Goal: Task Accomplishment & Management: Use online tool/utility

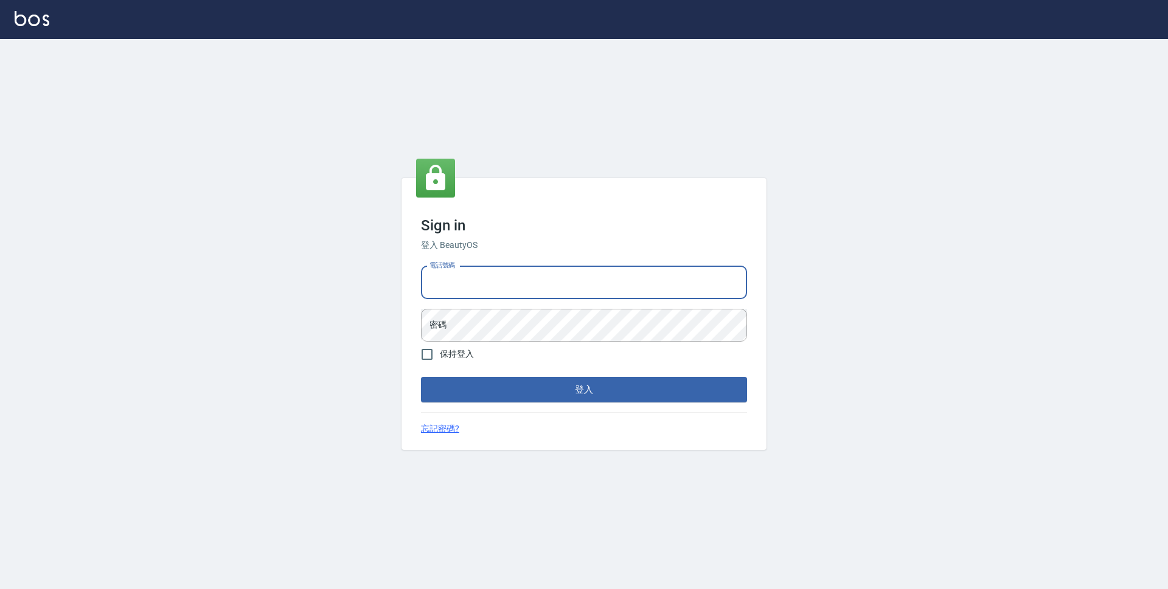
click at [611, 276] on input "電話號碼" at bounding box center [584, 282] width 326 height 33
type input "0923939755"
click at [421, 377] on button "登入" at bounding box center [584, 390] width 326 height 26
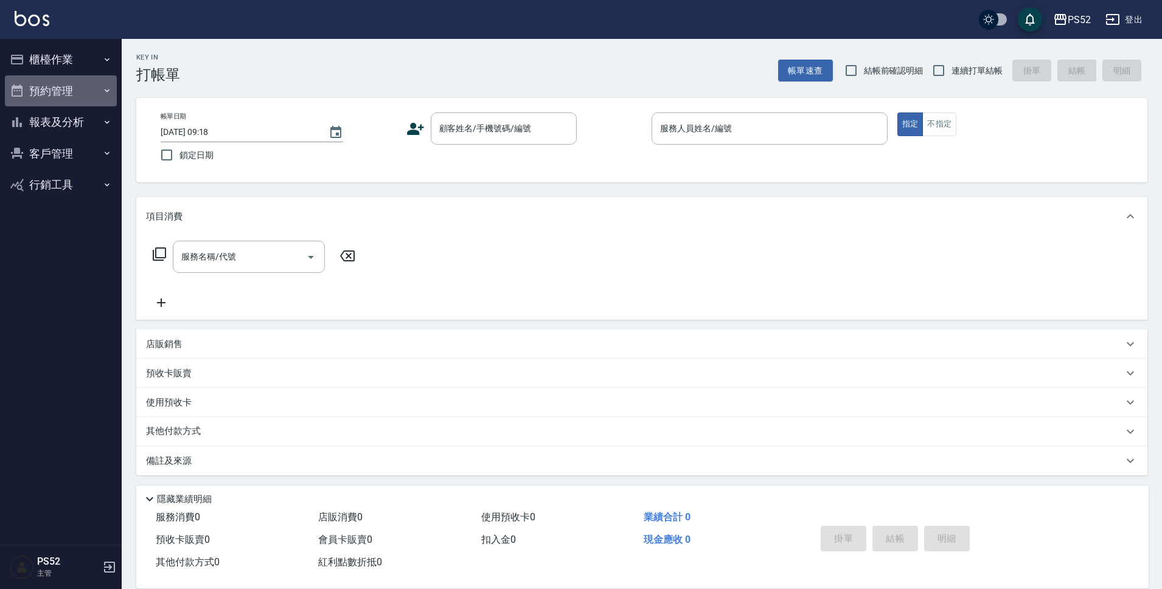
click at [58, 80] on button "預約管理" at bounding box center [61, 91] width 112 height 32
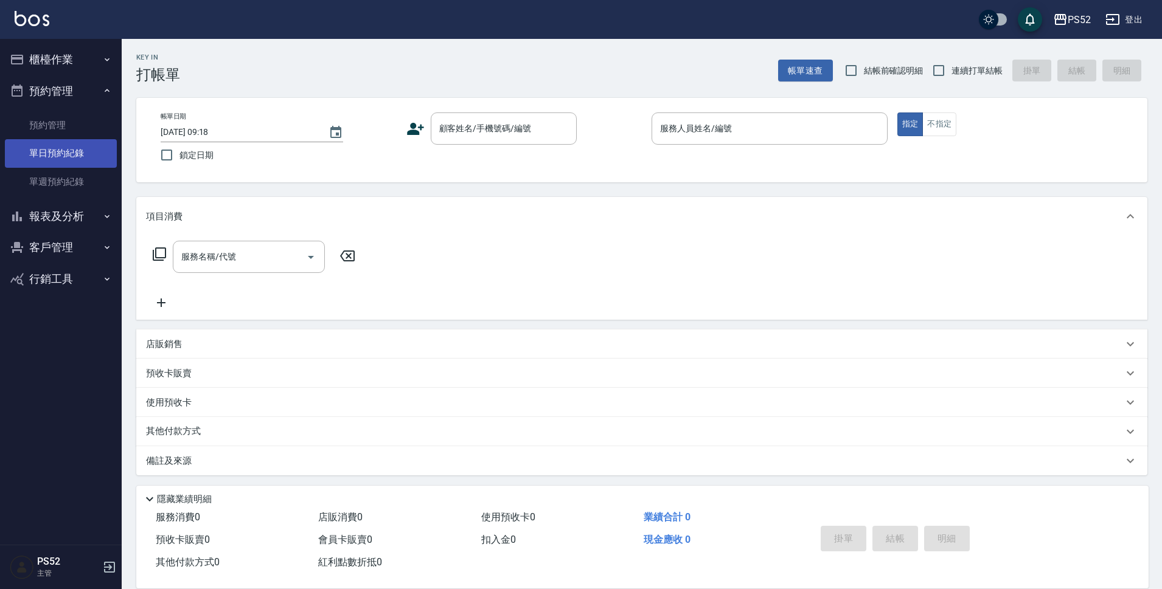
click at [78, 148] on link "單日預約紀錄" at bounding box center [61, 153] width 112 height 28
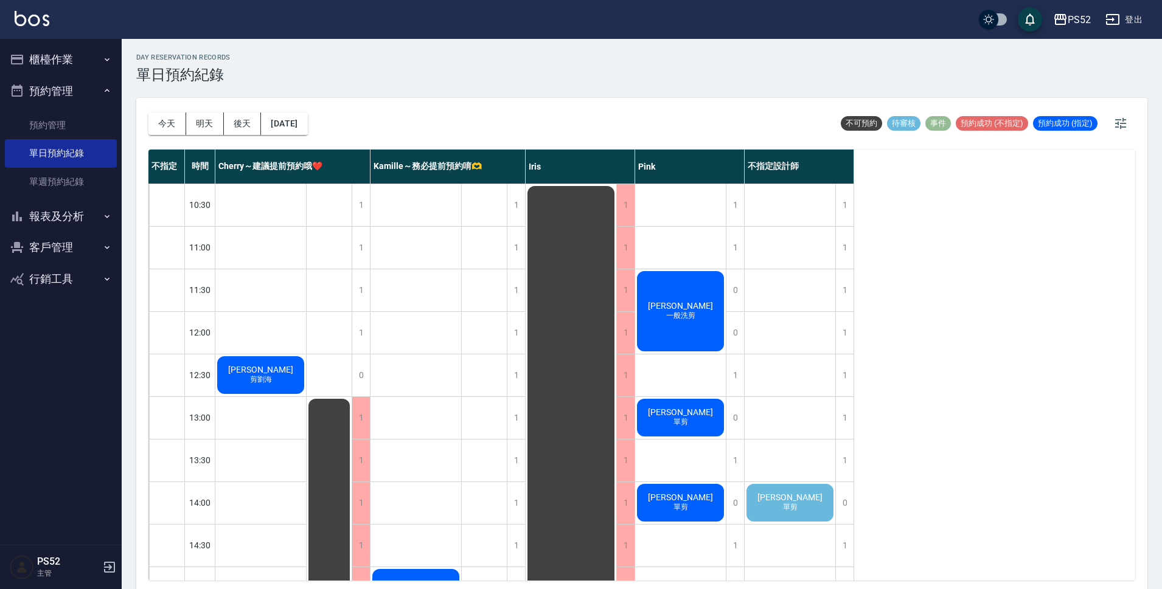
click at [816, 508] on div "[PERSON_NAME]剪" at bounding box center [790, 502] width 91 height 41
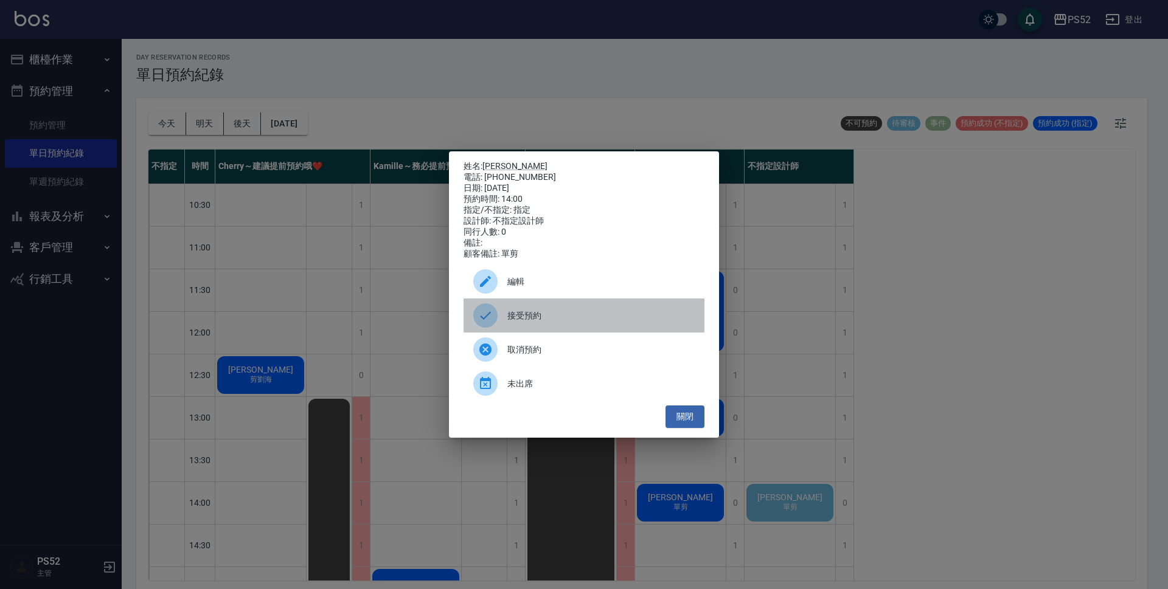
click at [587, 313] on div "接受預約" at bounding box center [584, 316] width 241 height 34
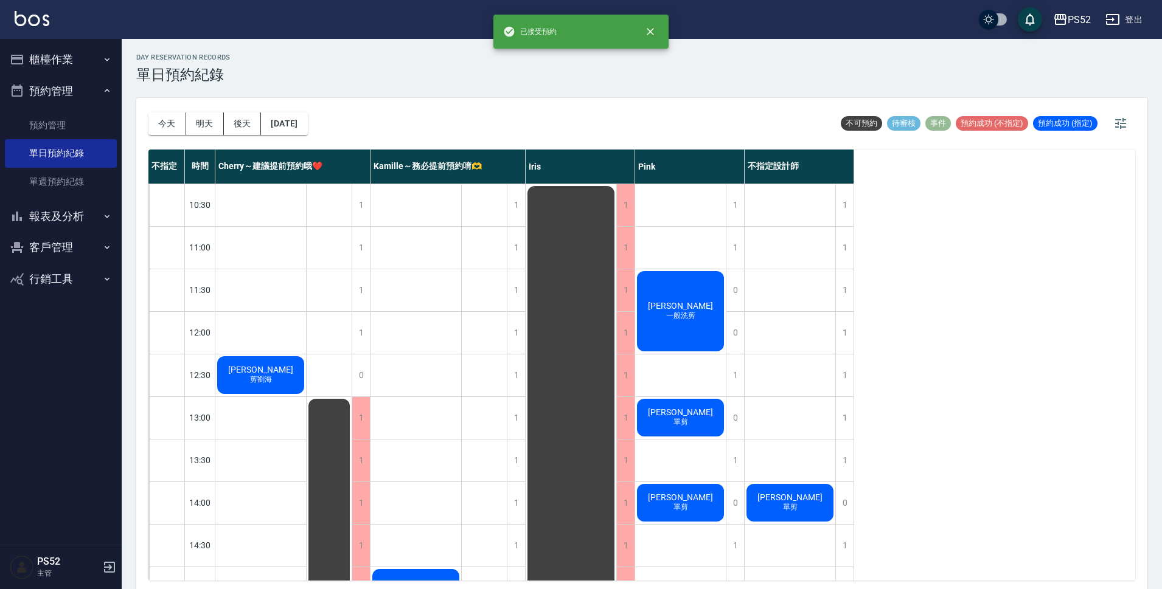
click at [793, 512] on span "單剪" at bounding box center [790, 507] width 19 height 10
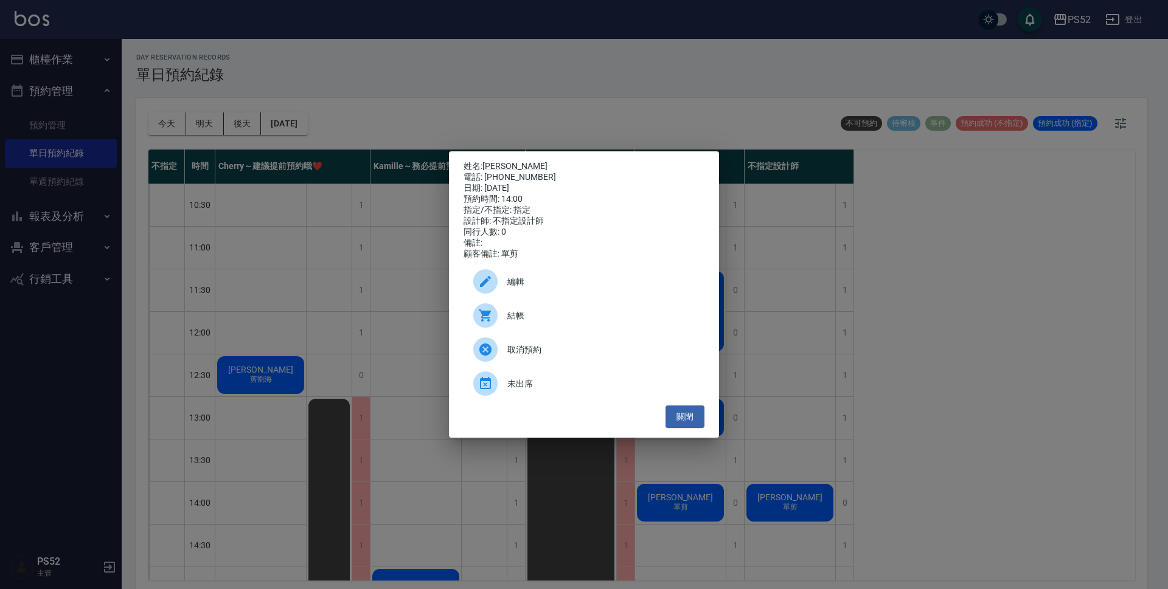
click at [540, 283] on span "編輯" at bounding box center [600, 282] width 187 height 13
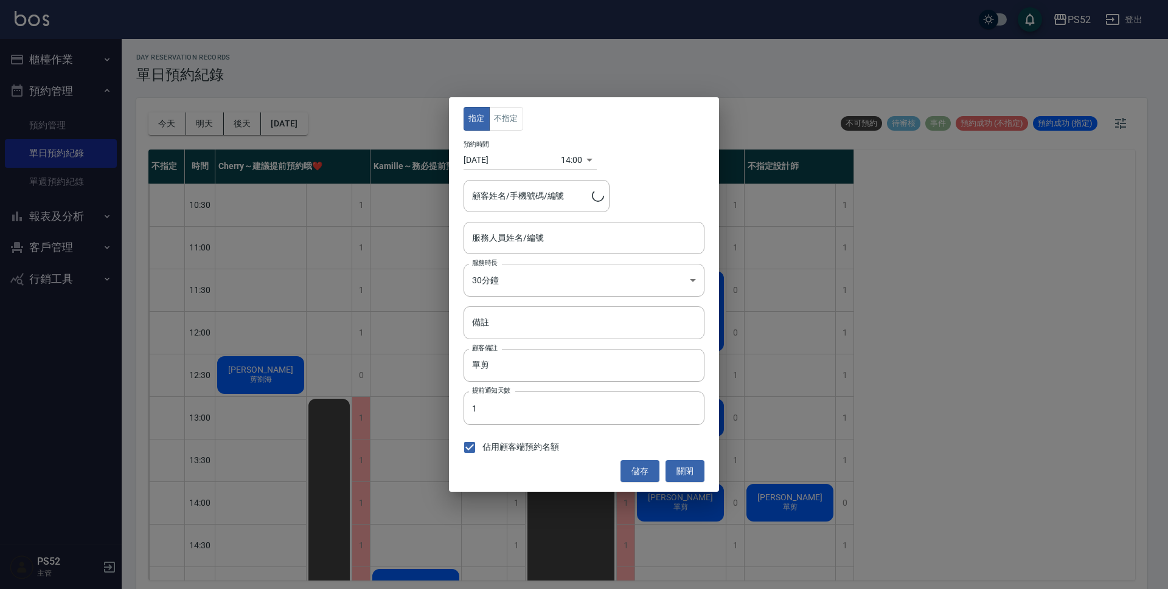
type input "不指定設計師-88"
type input "[PERSON_NAME]/0965325656/B0965325656"
click at [513, 116] on button "不指定" at bounding box center [506, 119] width 34 height 24
click at [574, 249] on div "不指定設計師-88 服務人員姓名/編號" at bounding box center [584, 238] width 241 height 32
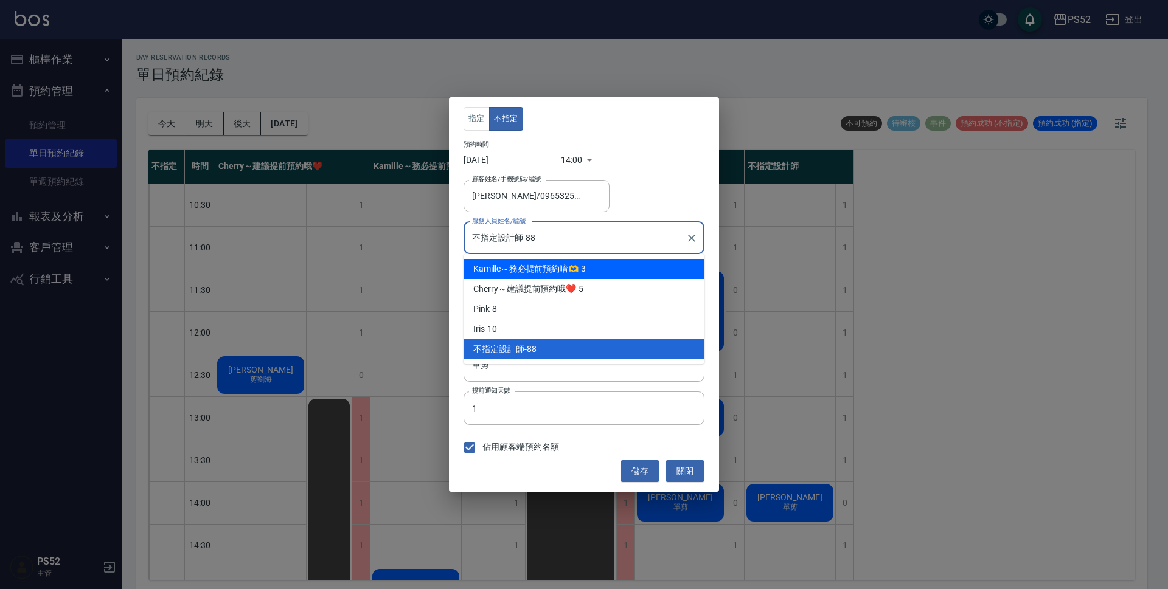
click at [591, 264] on div "[PERSON_NAME]～務必提前預約唷🫶 -3" at bounding box center [584, 269] width 241 height 20
type input "Kamille～務必提前預約唷🫶-3"
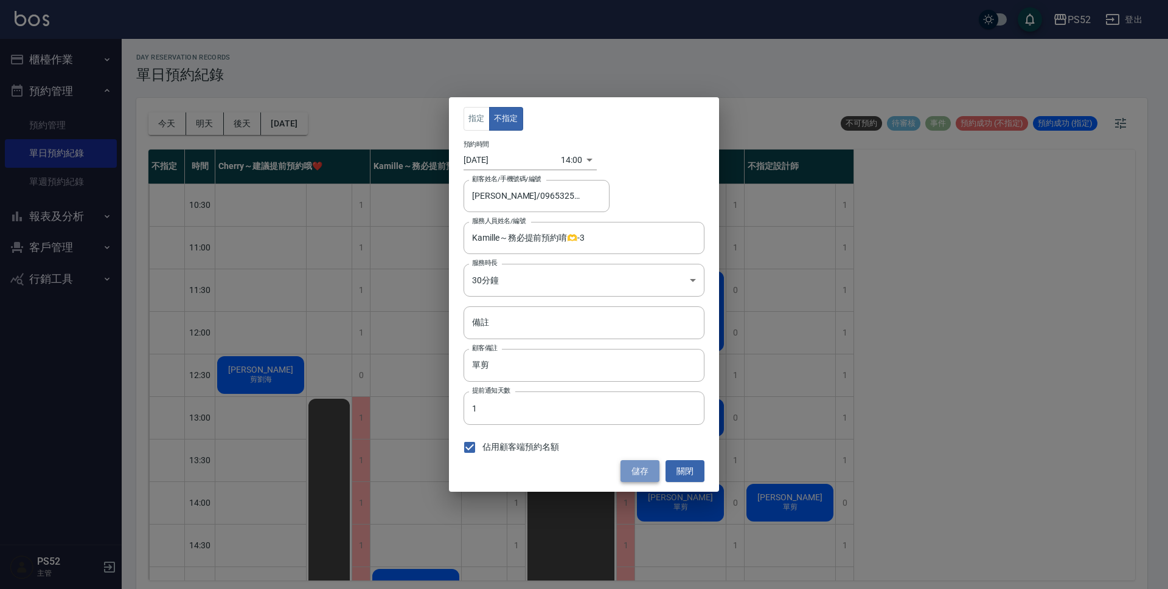
click at [625, 468] on button "儲存" at bounding box center [640, 472] width 39 height 23
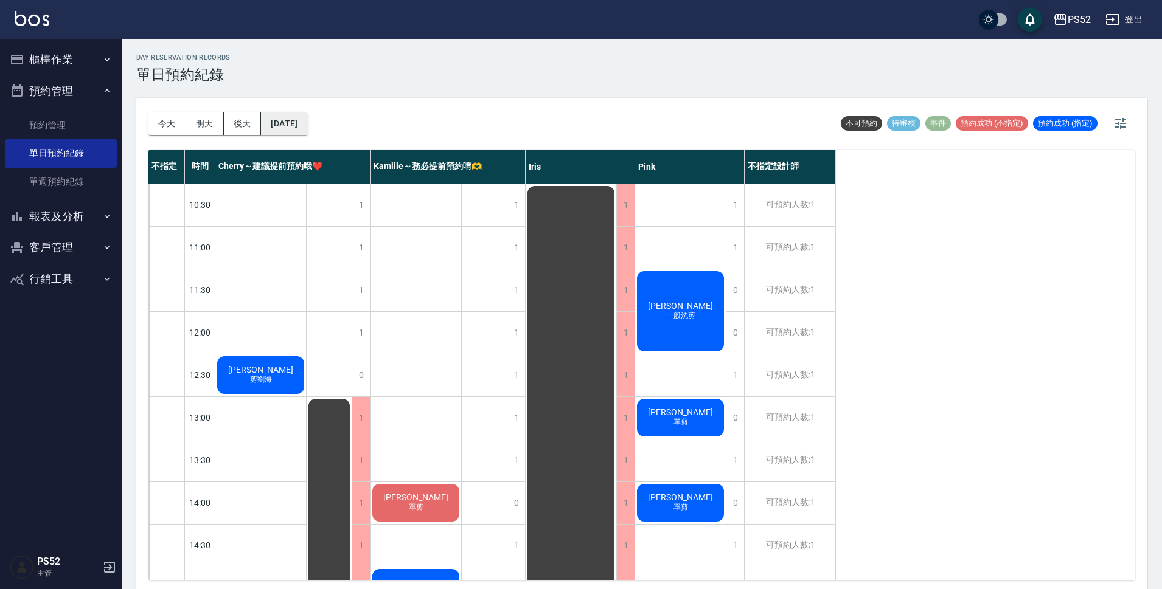
click at [301, 113] on button "[DATE]" at bounding box center [284, 124] width 46 height 23
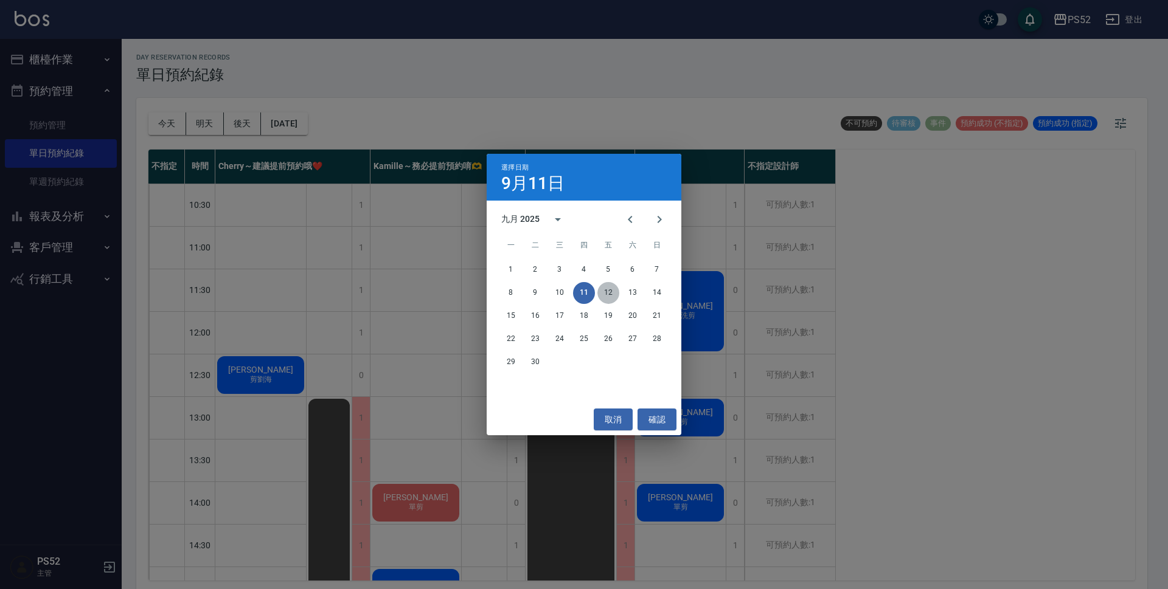
click at [614, 286] on button "12" at bounding box center [608, 293] width 22 height 22
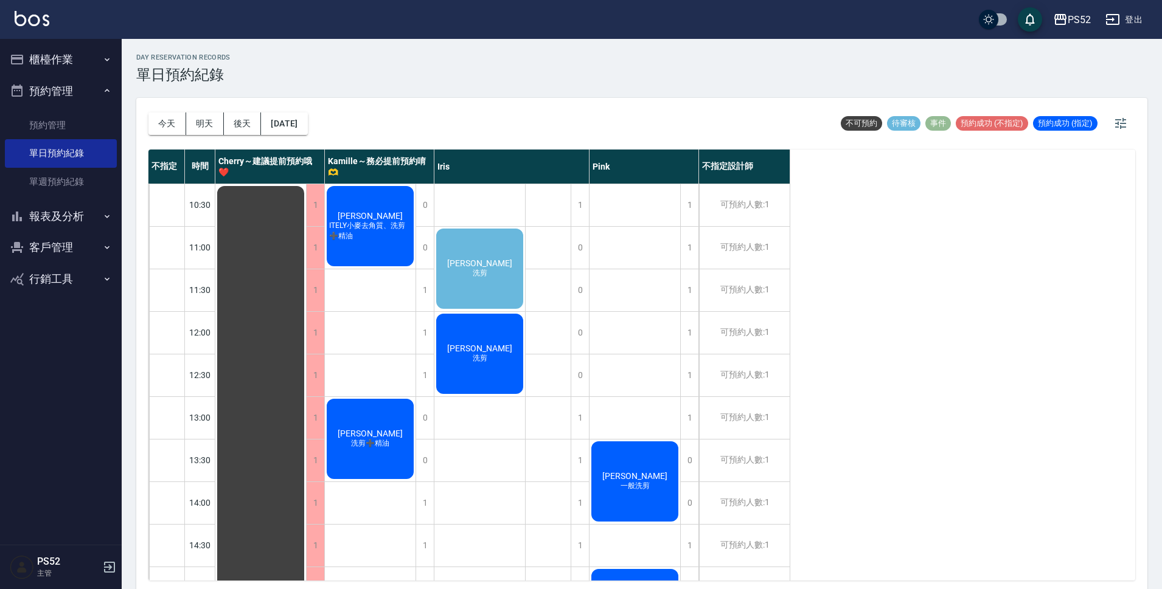
click at [501, 272] on div "[PERSON_NAME]剪" at bounding box center [479, 269] width 91 height 84
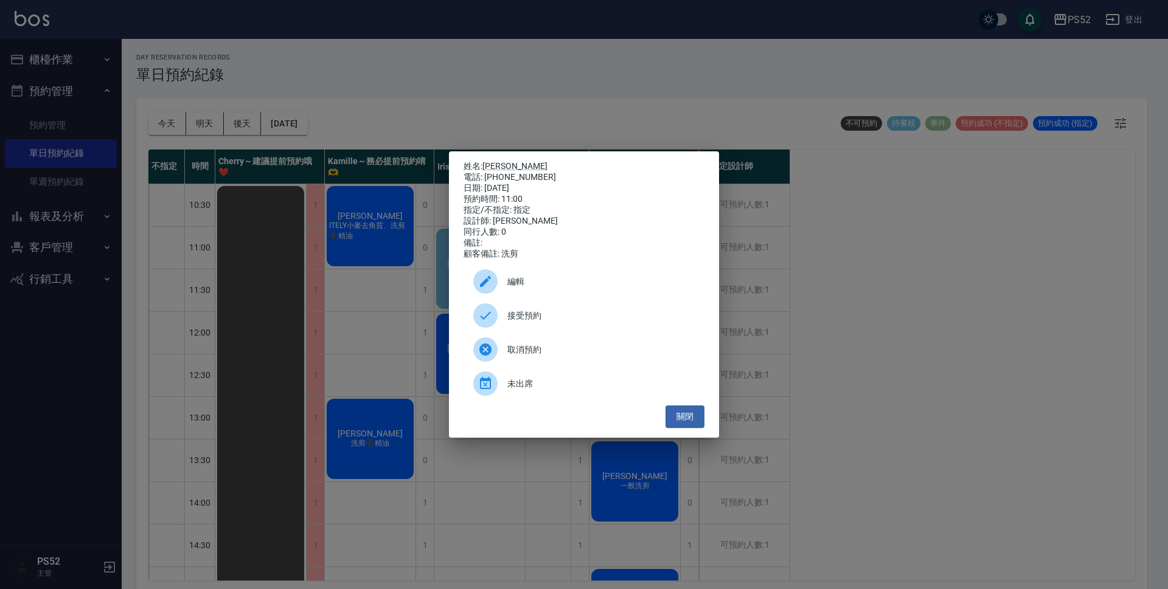
click at [622, 331] on div "接受預約" at bounding box center [584, 316] width 241 height 34
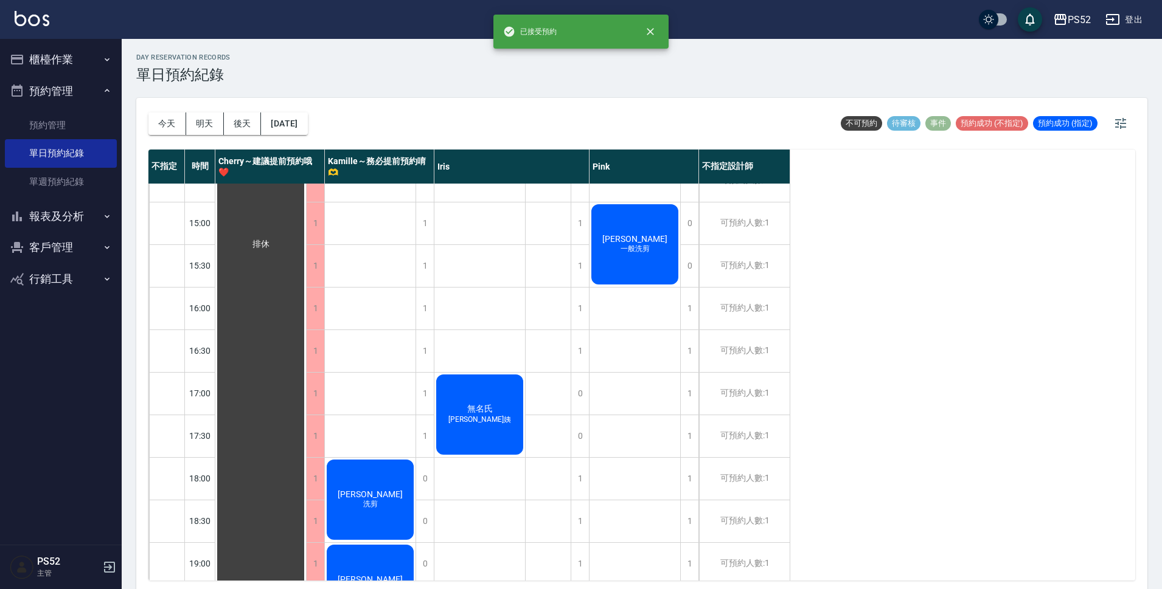
scroll to position [465, 0]
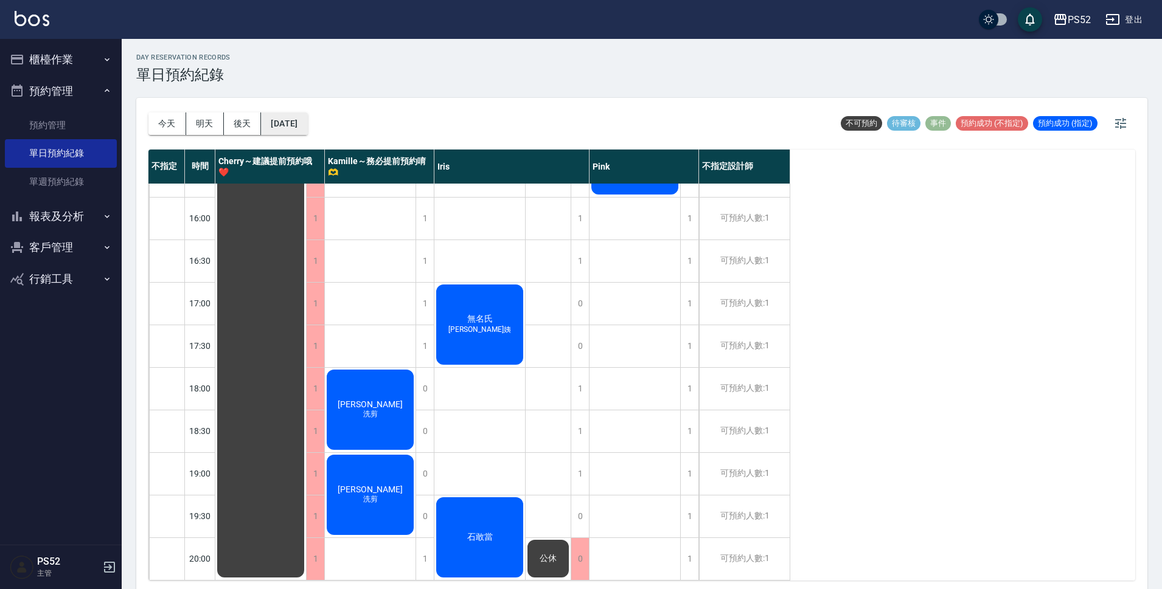
click at [307, 120] on button "[DATE]" at bounding box center [284, 124] width 46 height 23
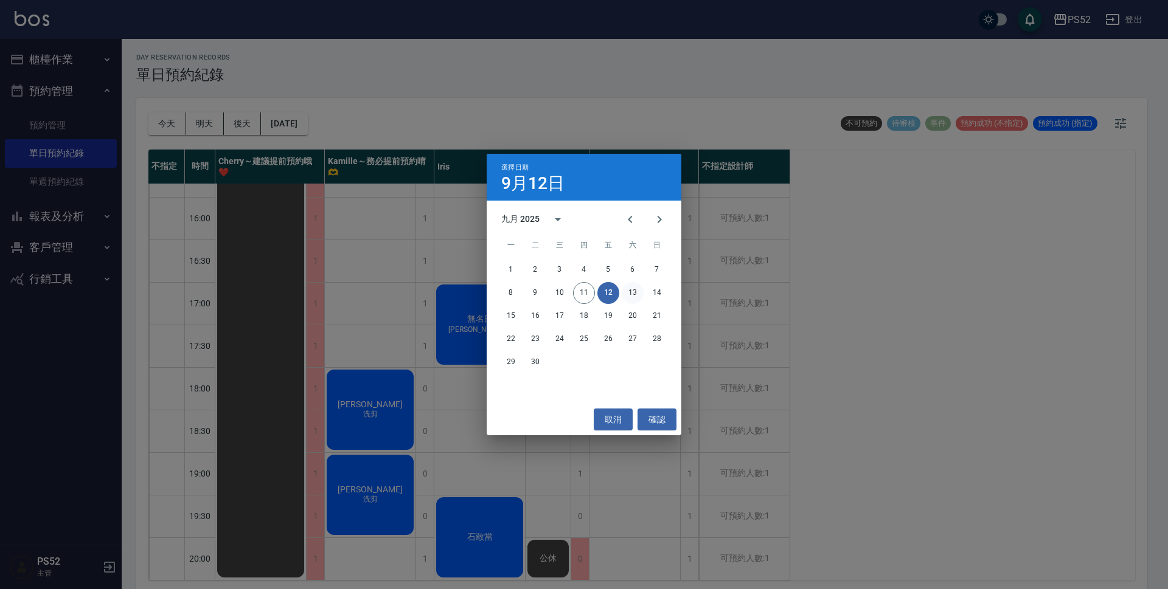
click at [630, 293] on button "13" at bounding box center [633, 293] width 22 height 22
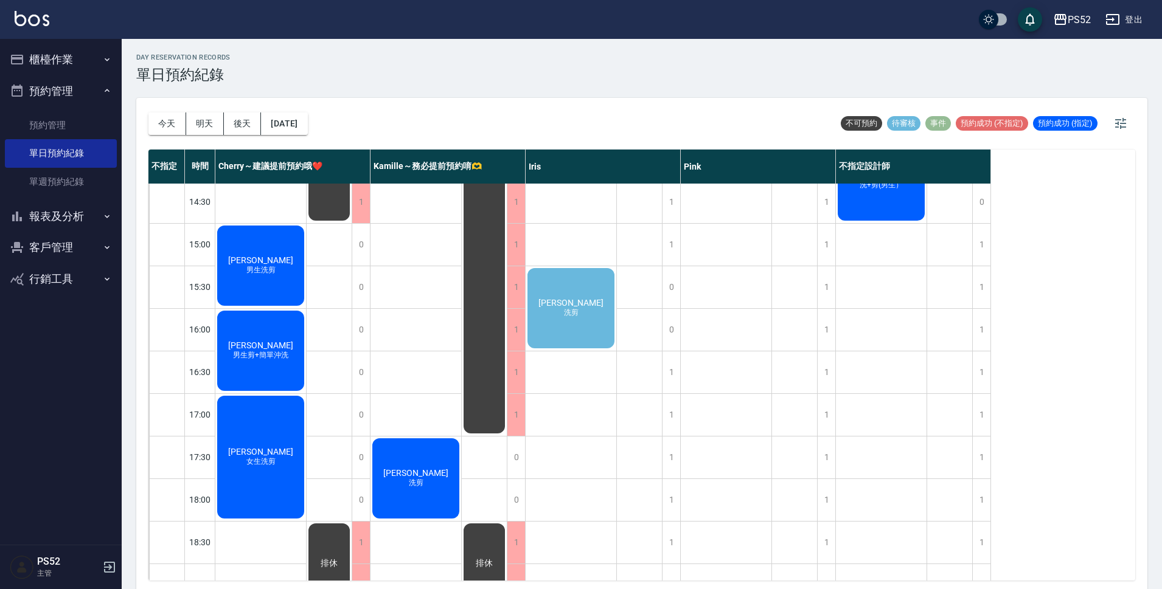
scroll to position [324, 0]
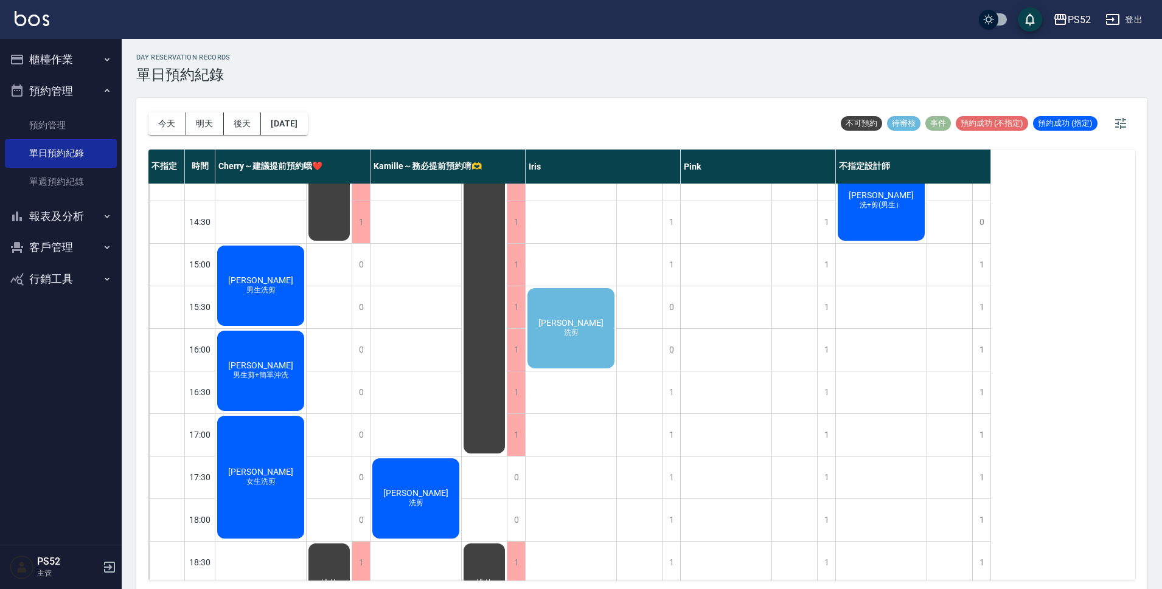
click at [557, 329] on div "[PERSON_NAME] 洗剪" at bounding box center [571, 329] width 91 height 84
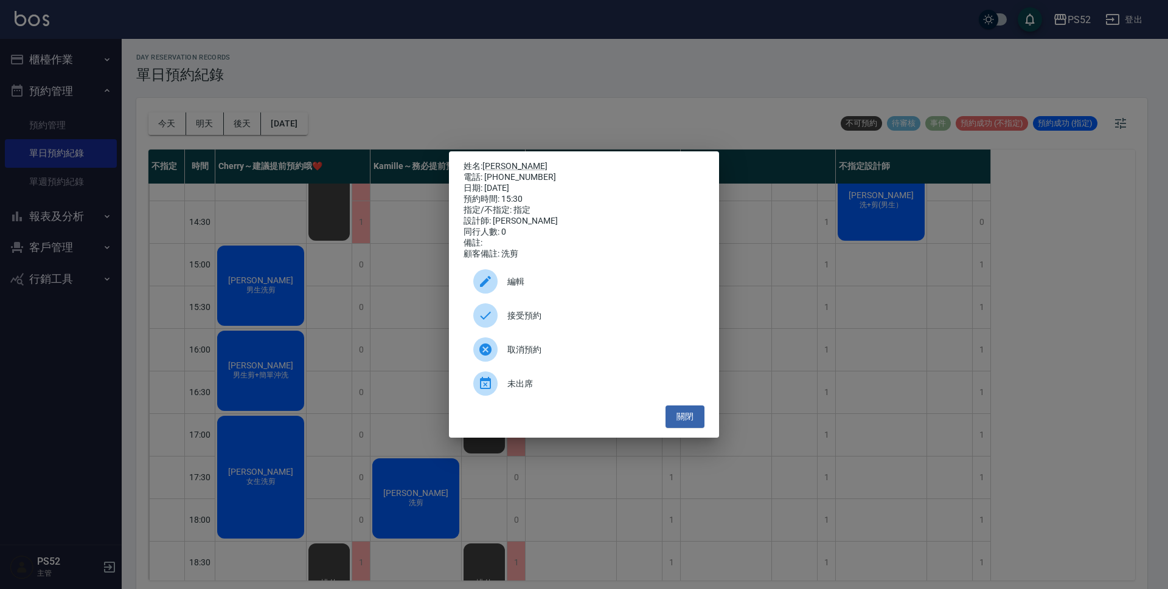
click at [577, 319] on span "接受預約" at bounding box center [600, 316] width 187 height 13
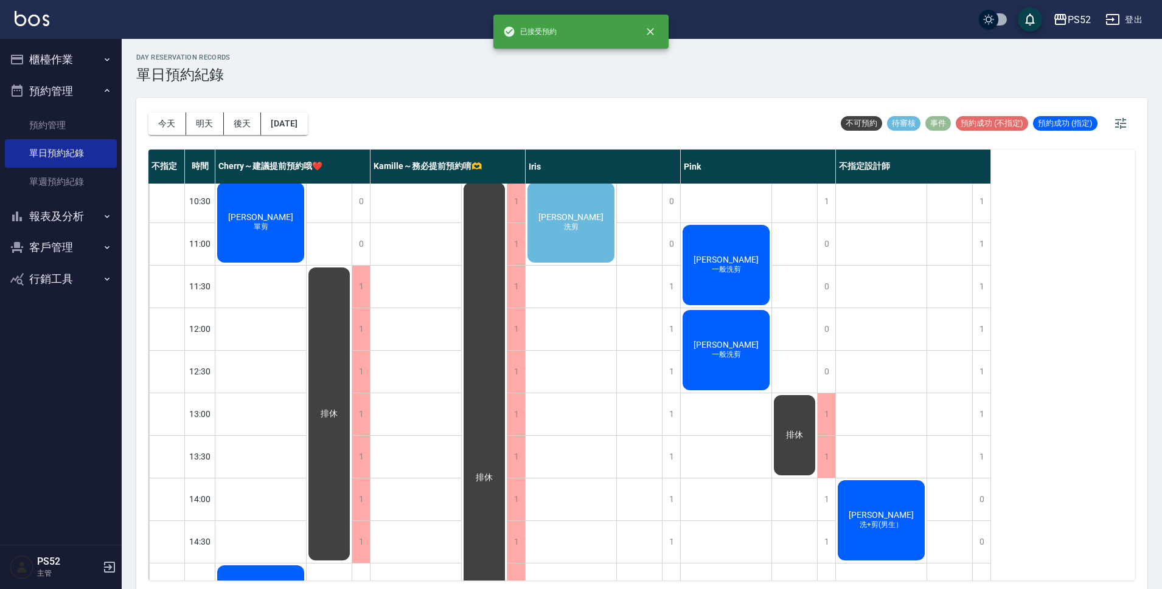
scroll to position [0, 0]
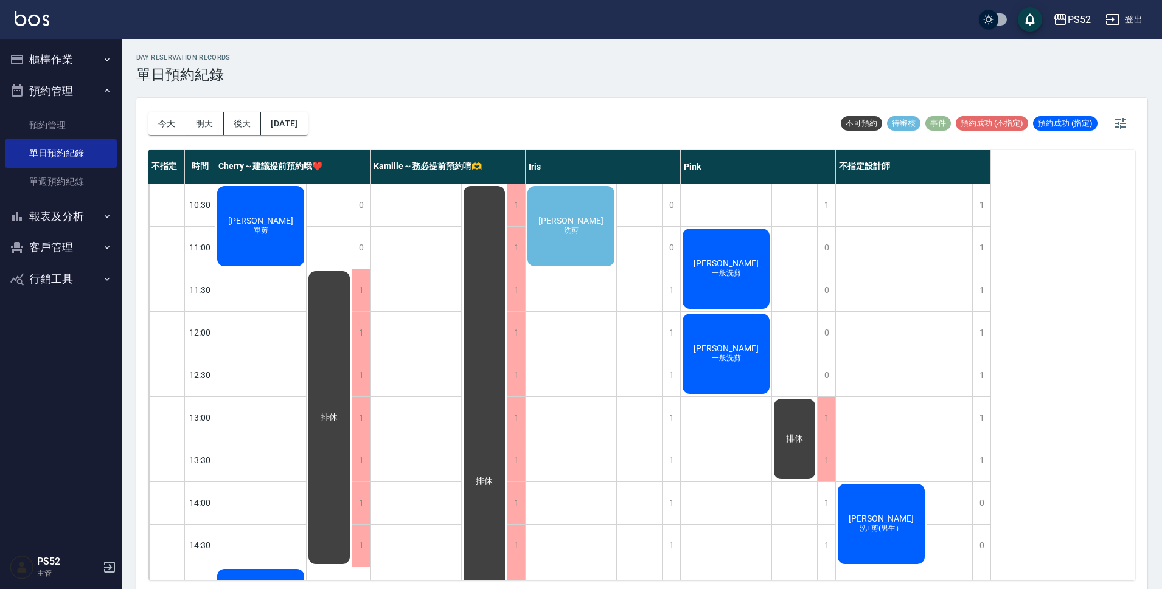
click at [552, 209] on div "[PERSON_NAME]剪" at bounding box center [571, 226] width 91 height 84
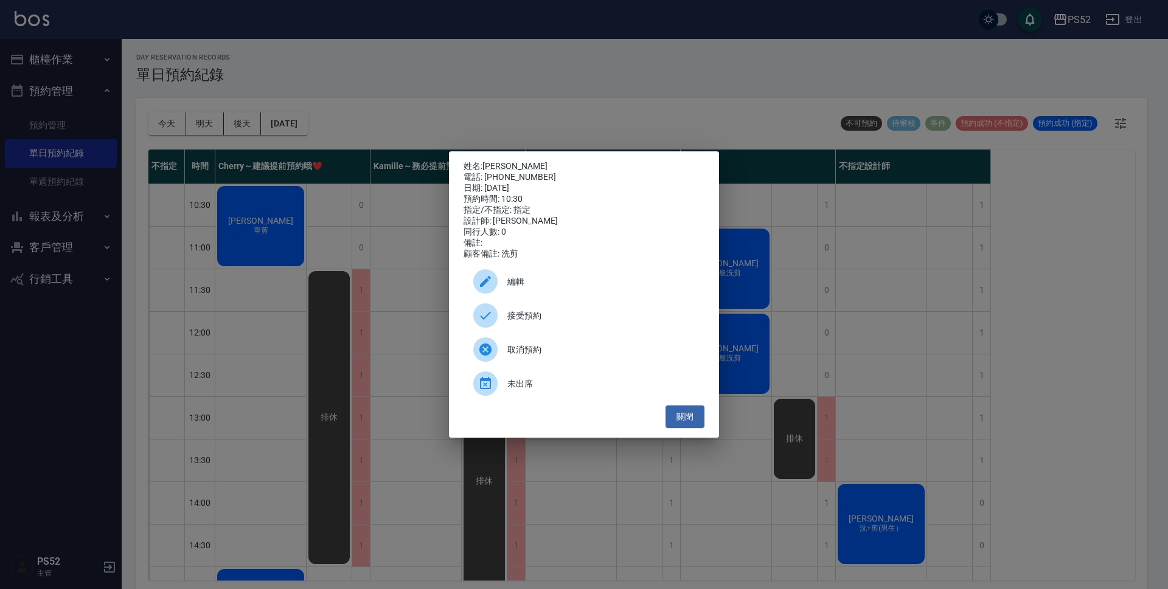
click at [647, 319] on span "接受預約" at bounding box center [600, 316] width 187 height 13
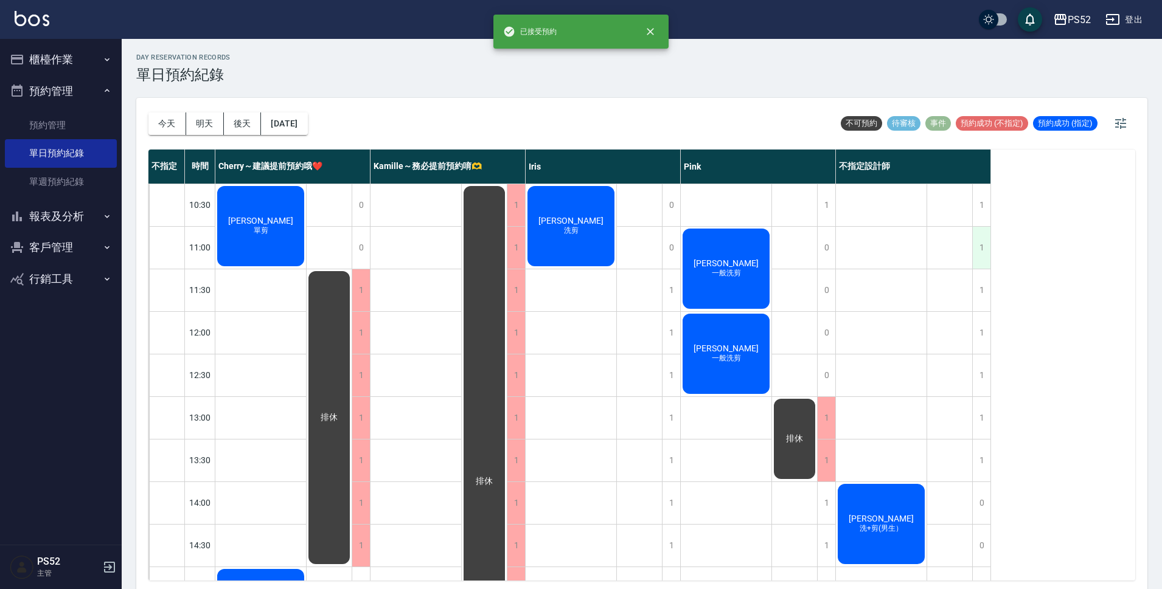
click at [979, 256] on div "1" at bounding box center [981, 248] width 18 height 42
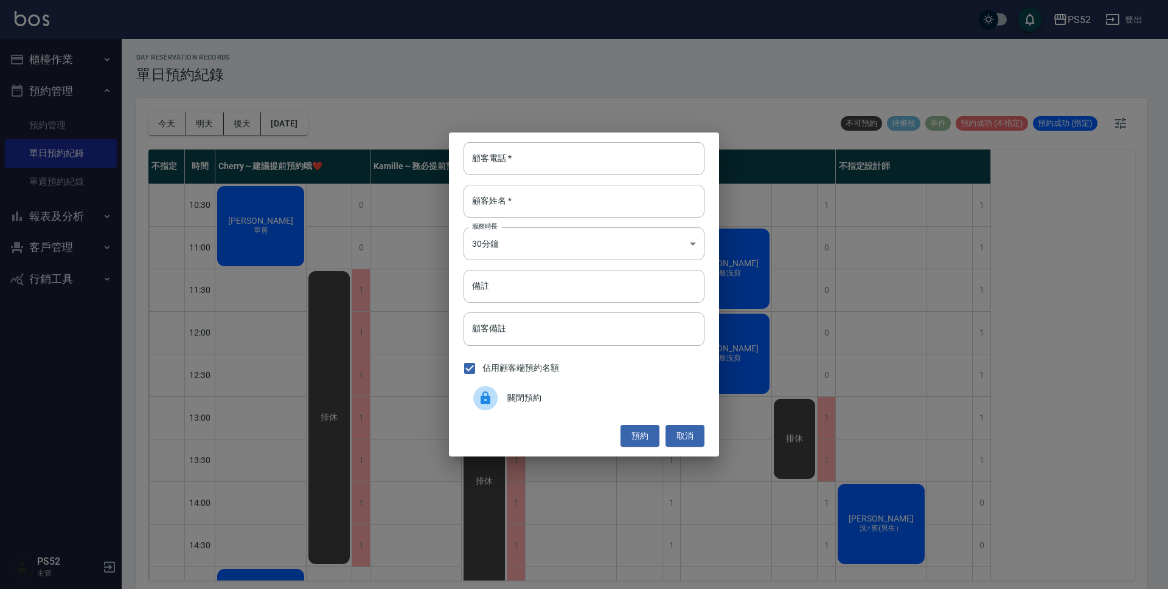
click at [652, 392] on span "關閉預約" at bounding box center [600, 398] width 187 height 13
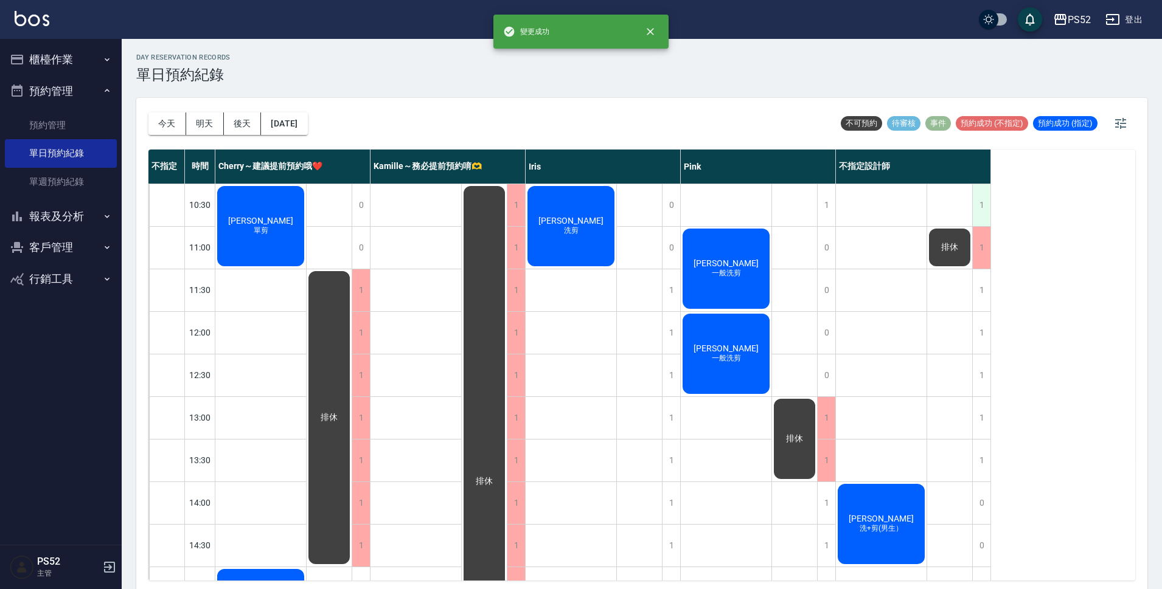
click at [983, 221] on div "1" at bounding box center [981, 205] width 18 height 42
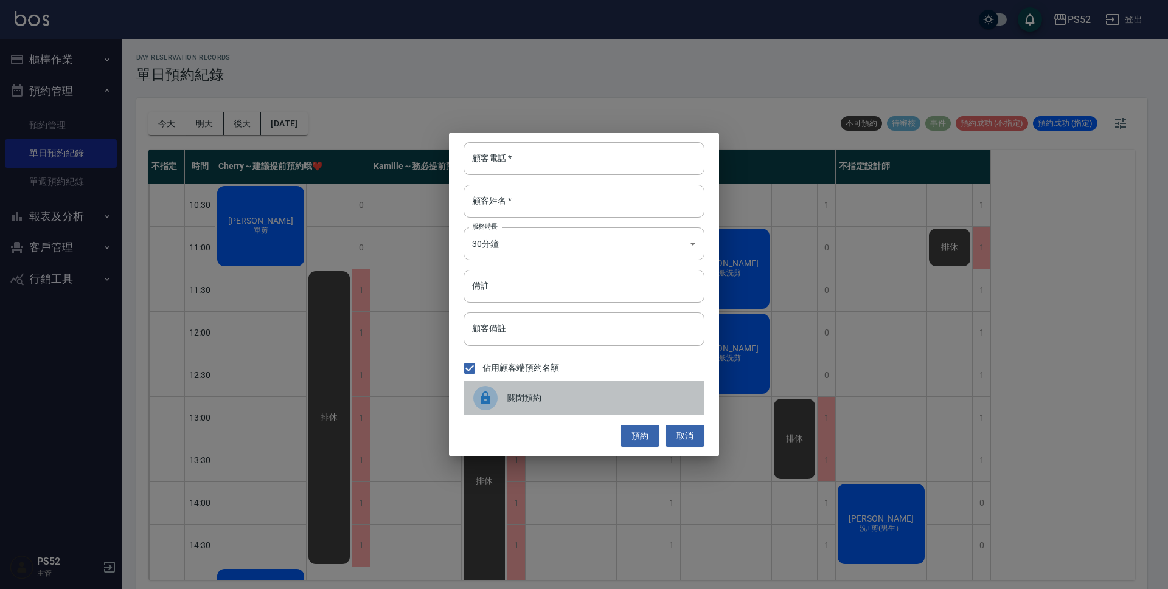
click at [652, 402] on span "關閉預約" at bounding box center [600, 398] width 187 height 13
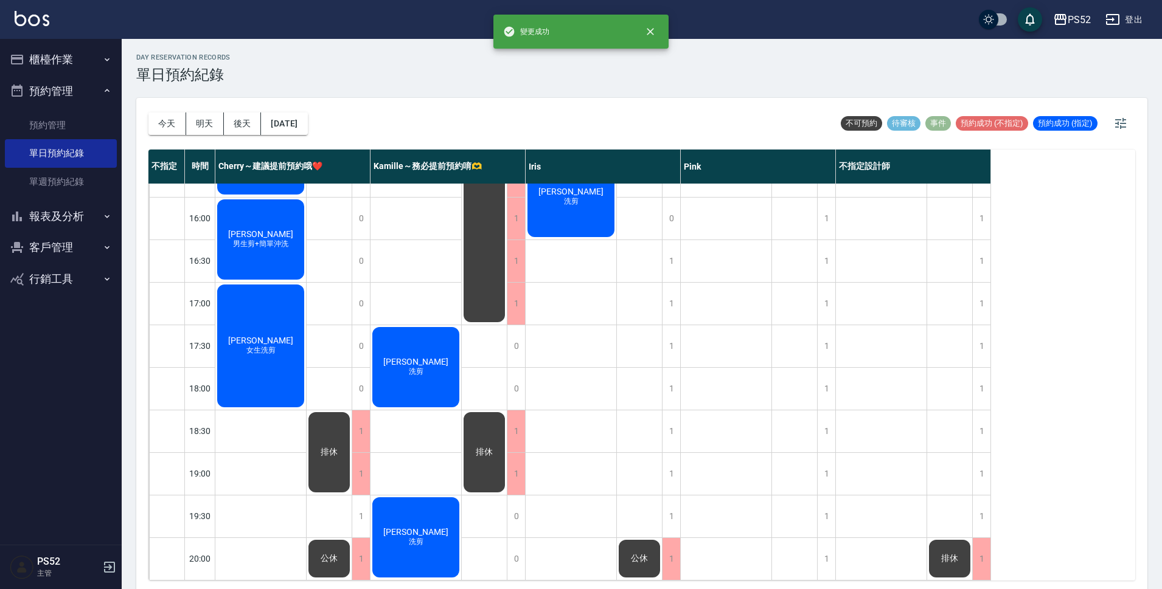
scroll to position [465, 0]
click at [307, 117] on button "[DATE]" at bounding box center [284, 124] width 46 height 23
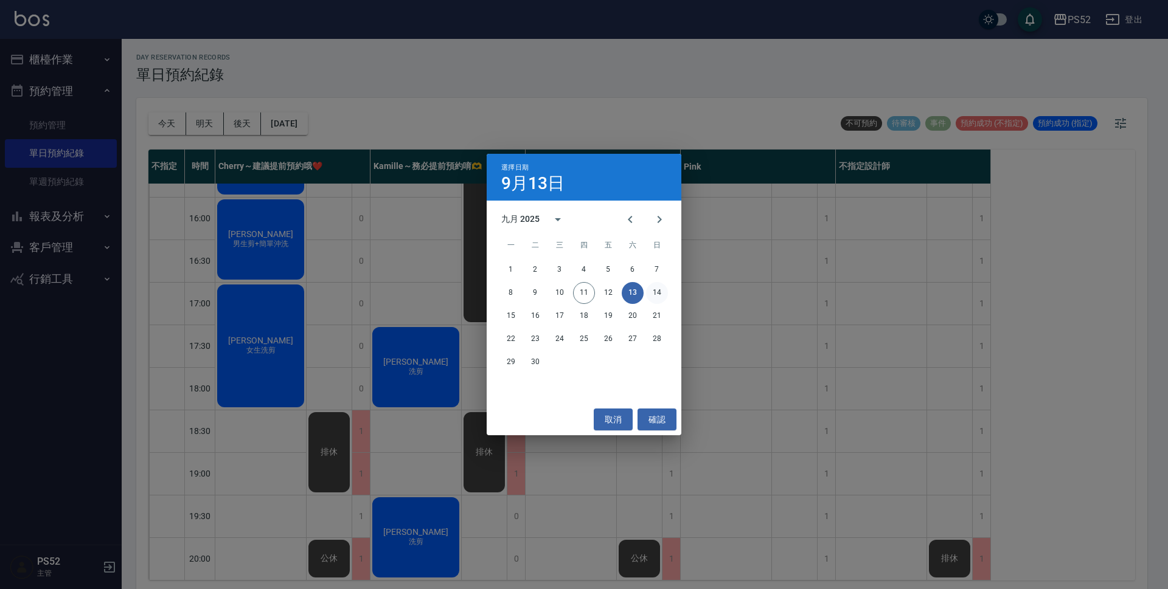
click at [663, 290] on button "14" at bounding box center [657, 293] width 22 height 22
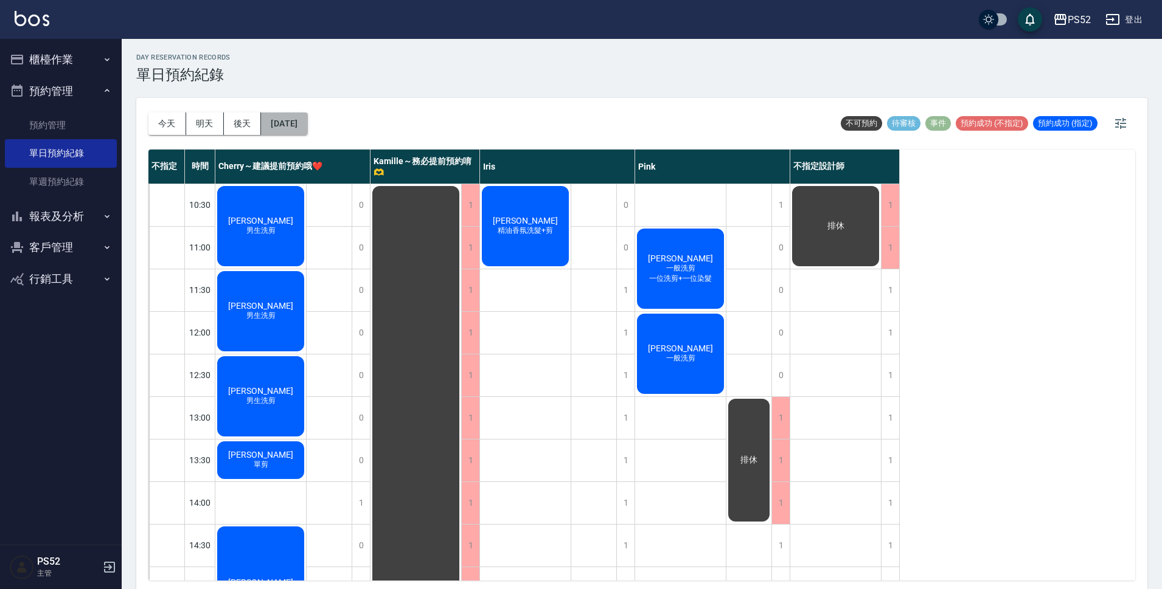
click at [307, 130] on button "[DATE]" at bounding box center [284, 124] width 46 height 23
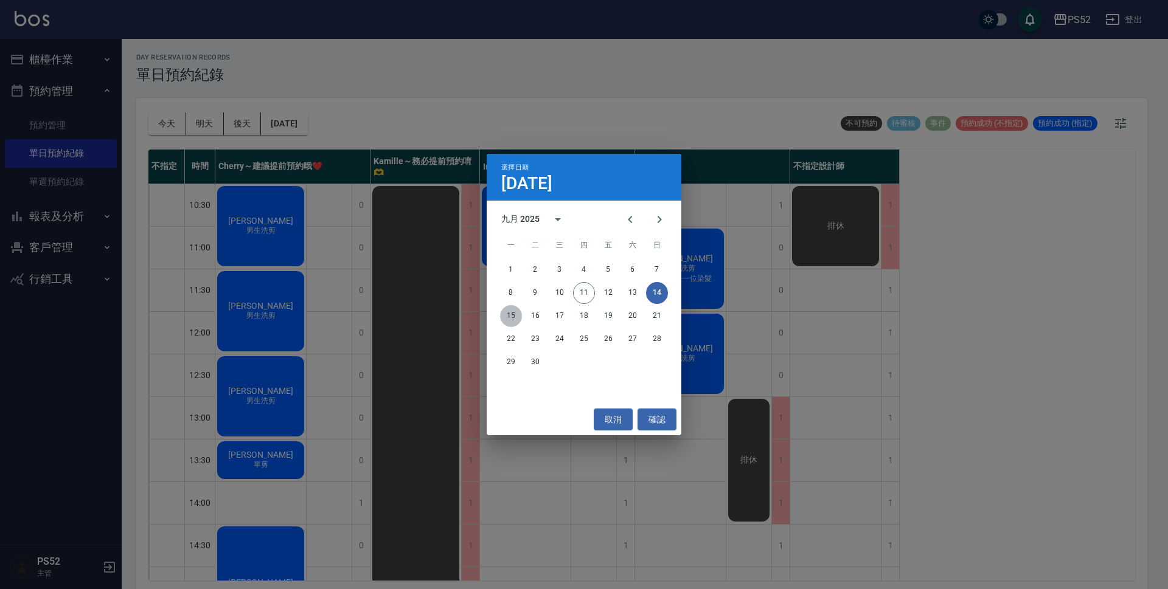
click at [511, 310] on button "15" at bounding box center [511, 316] width 22 height 22
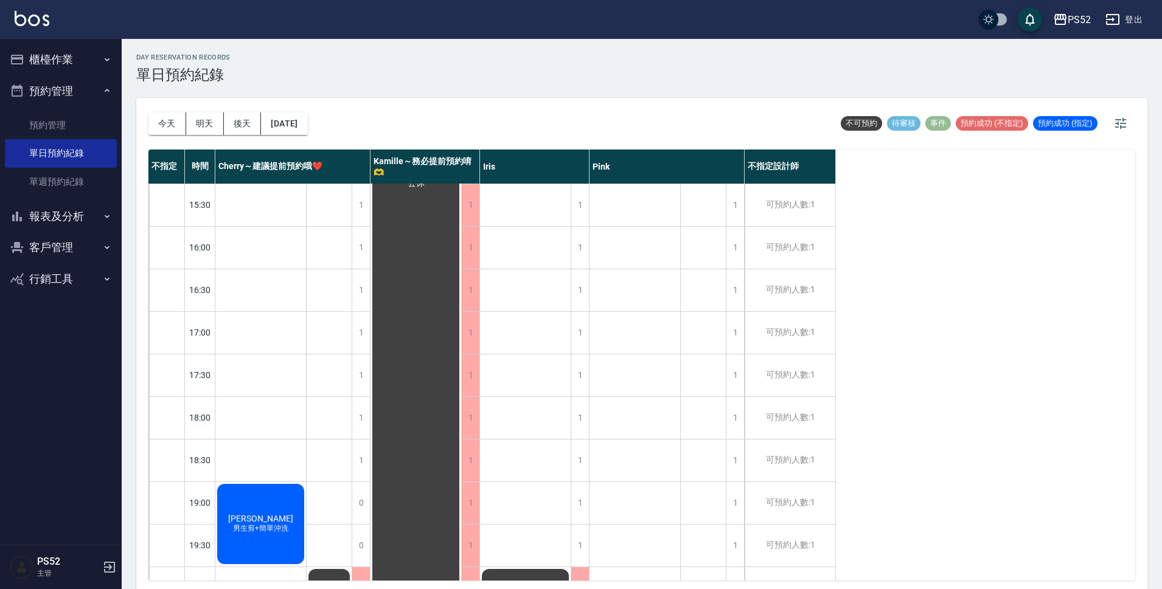
scroll to position [465, 0]
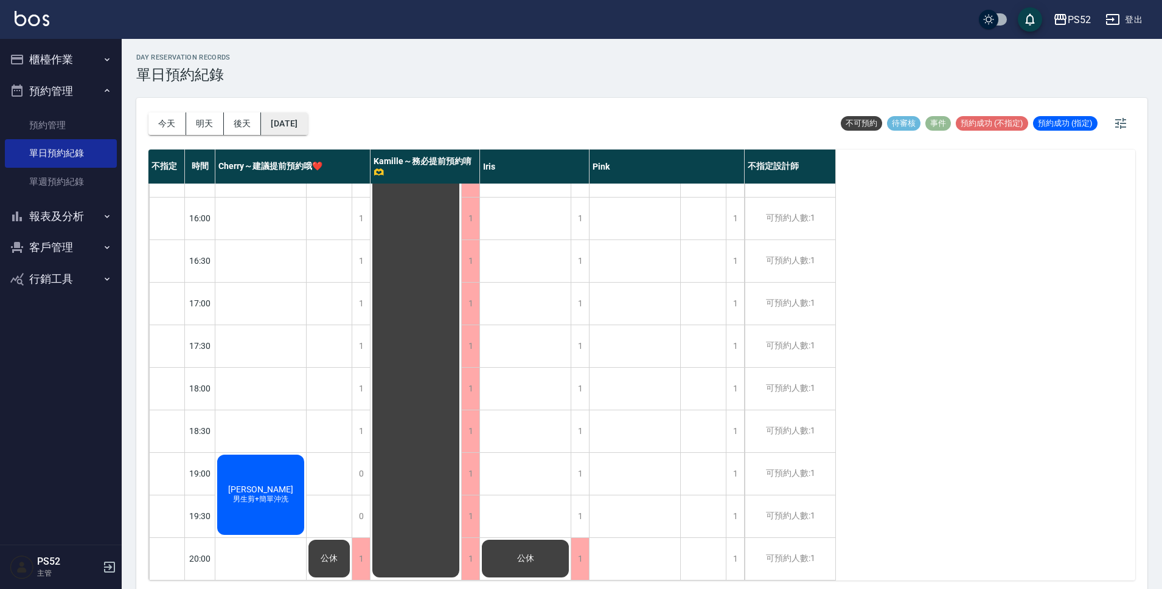
click at [291, 119] on button "[DATE]" at bounding box center [284, 124] width 46 height 23
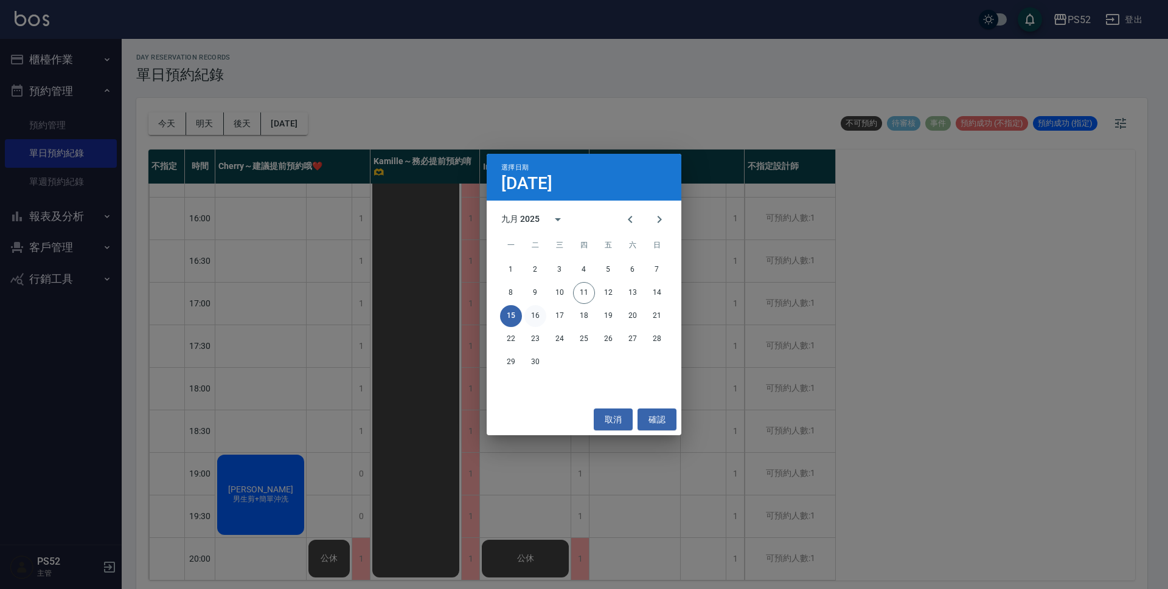
click at [535, 309] on button "16" at bounding box center [535, 316] width 22 height 22
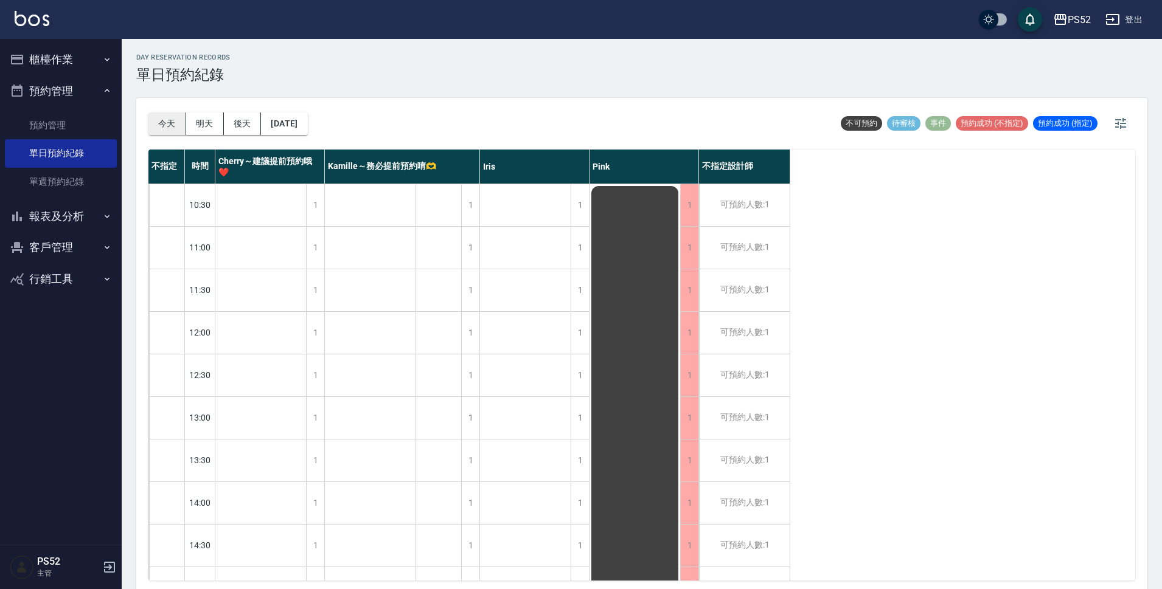
click at [159, 117] on button "今天" at bounding box center [167, 124] width 38 height 23
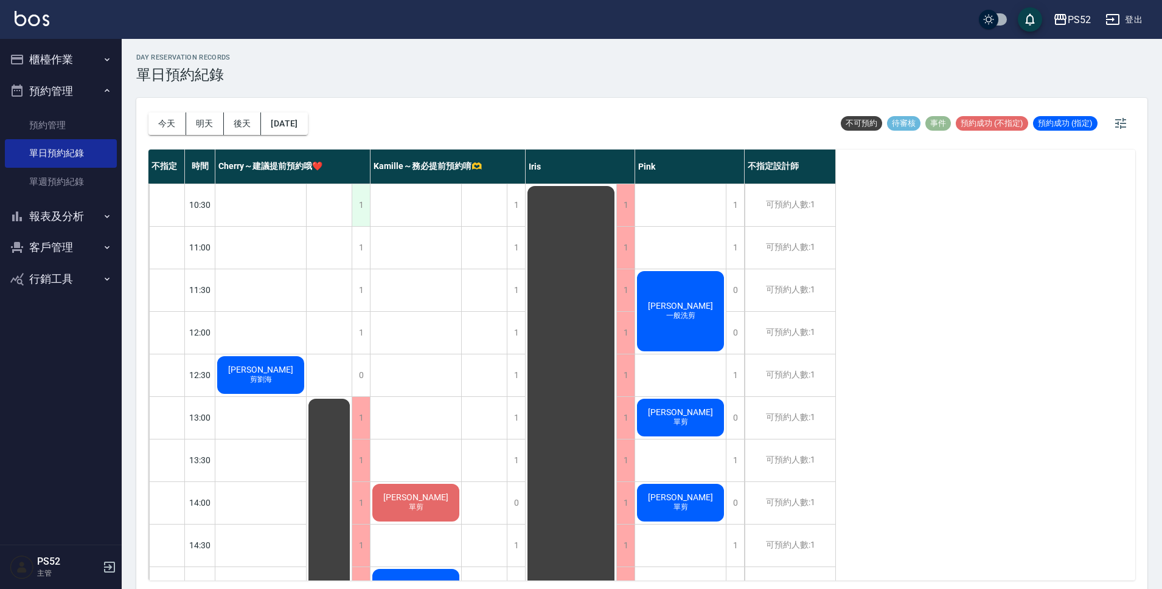
click at [365, 214] on div "1" at bounding box center [361, 205] width 18 height 42
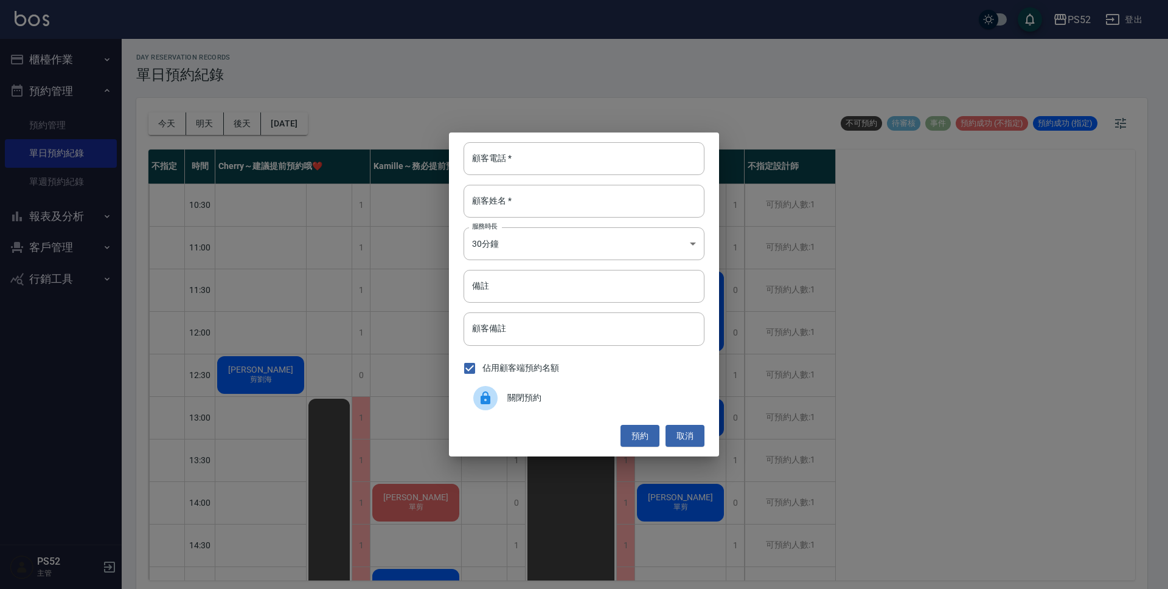
click at [622, 407] on div "關閉預約" at bounding box center [584, 398] width 241 height 34
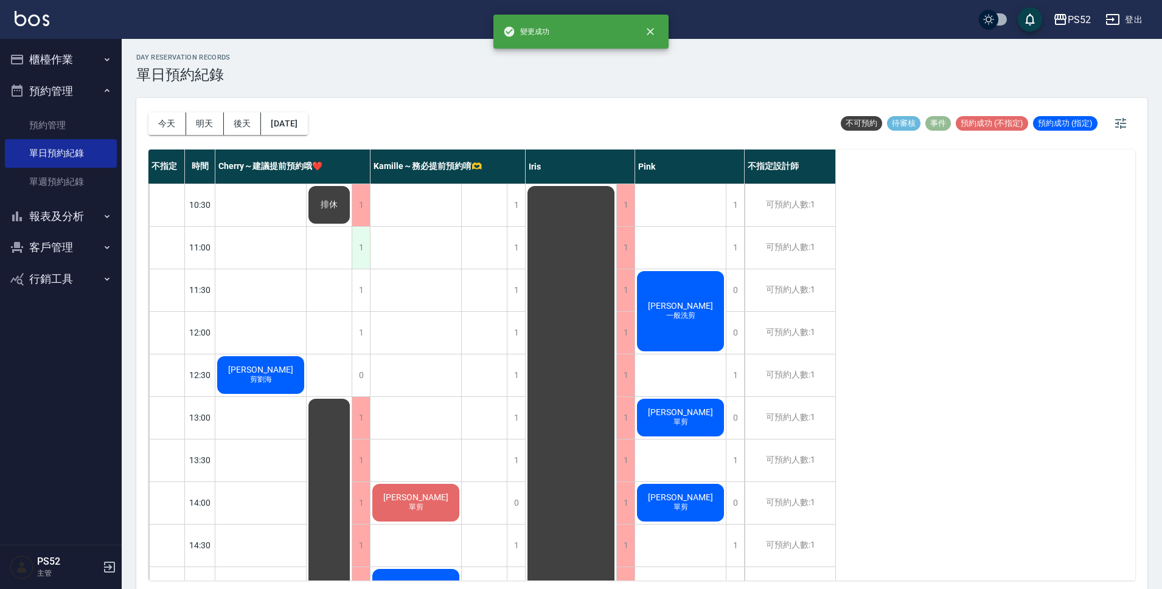
click at [358, 244] on div "1" at bounding box center [361, 248] width 18 height 42
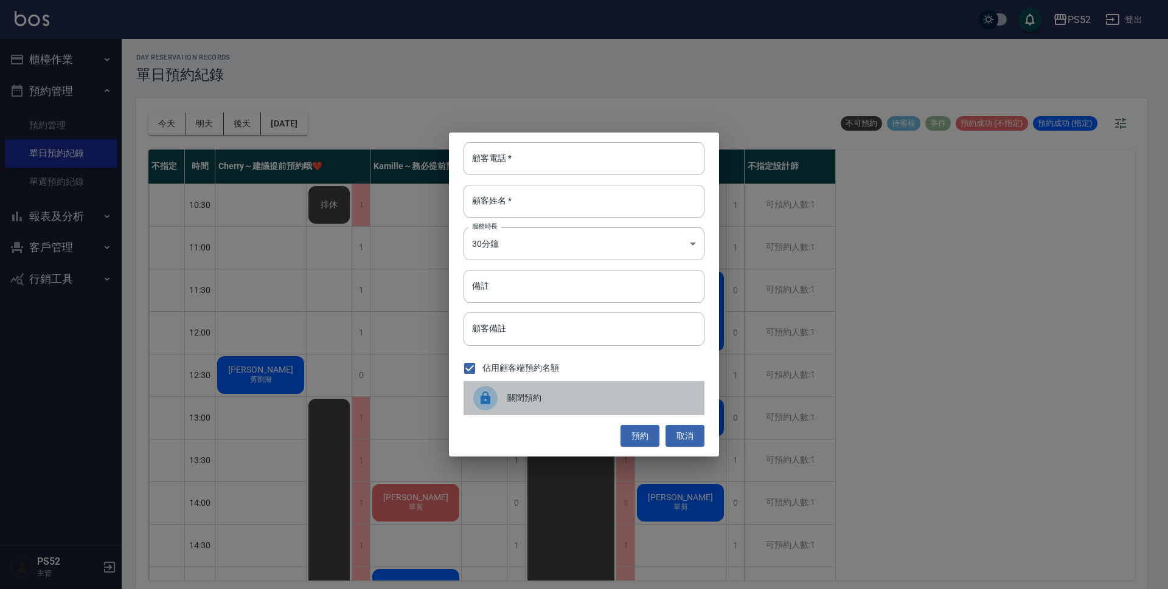
click at [558, 402] on span "關閉預約" at bounding box center [600, 398] width 187 height 13
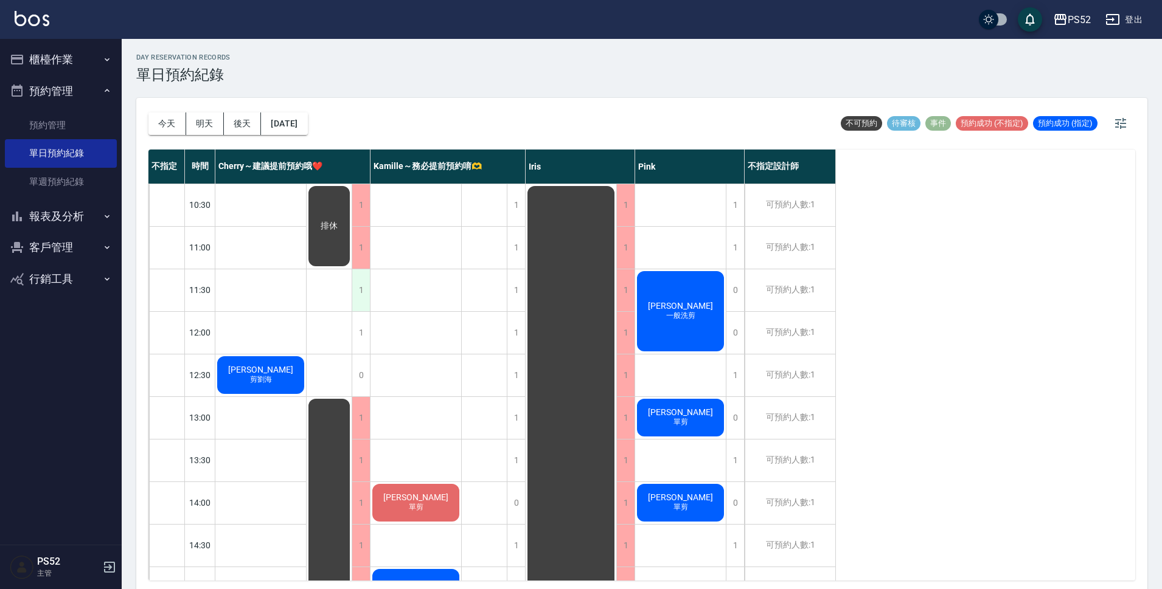
click at [355, 293] on div "1" at bounding box center [361, 290] width 18 height 42
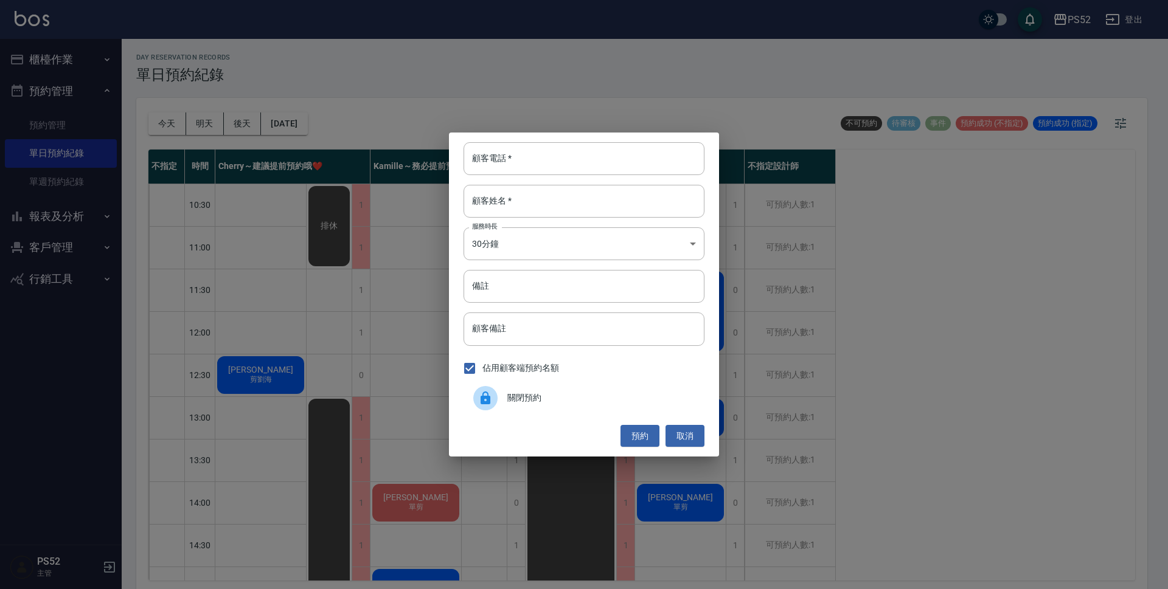
click at [567, 403] on span "關閉預約" at bounding box center [600, 398] width 187 height 13
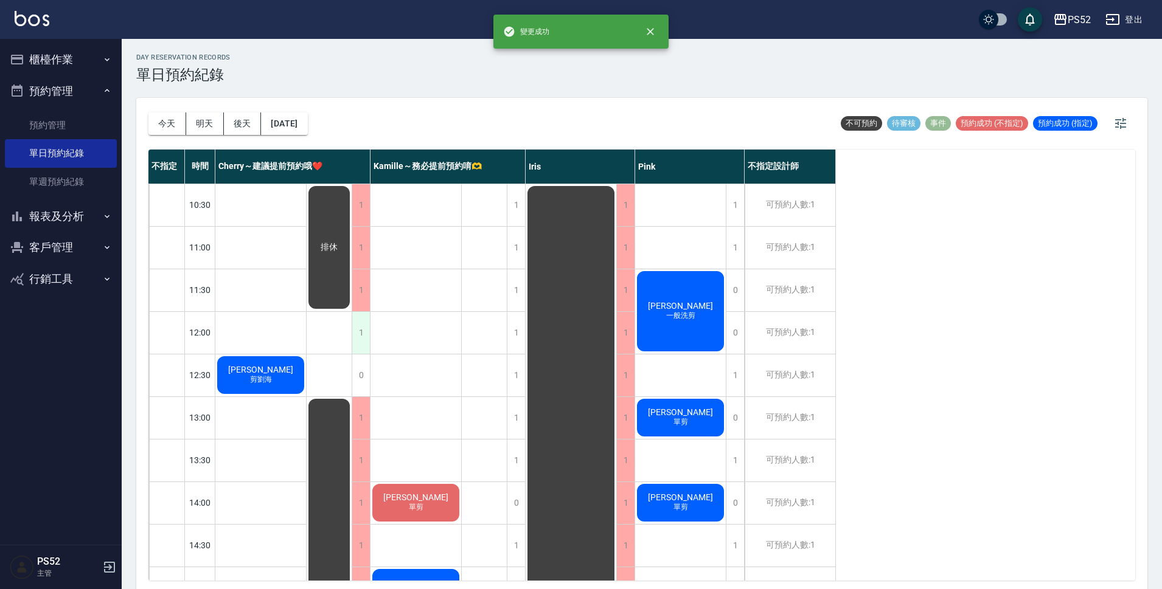
click at [361, 344] on div "1" at bounding box center [361, 333] width 18 height 42
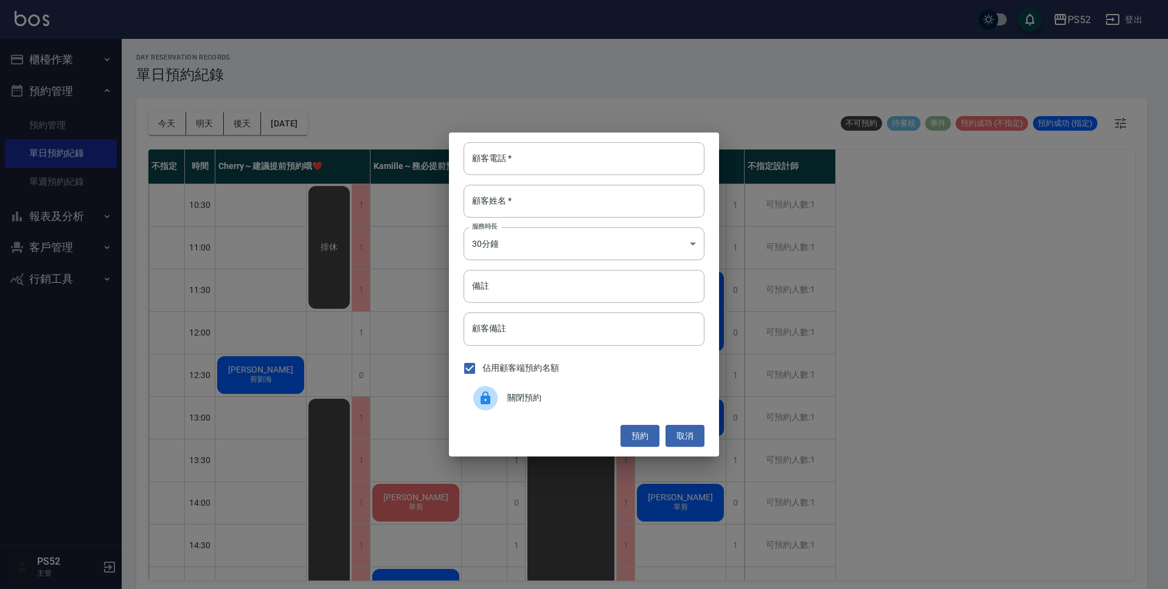
click at [547, 409] on div "關閉預約" at bounding box center [584, 398] width 241 height 34
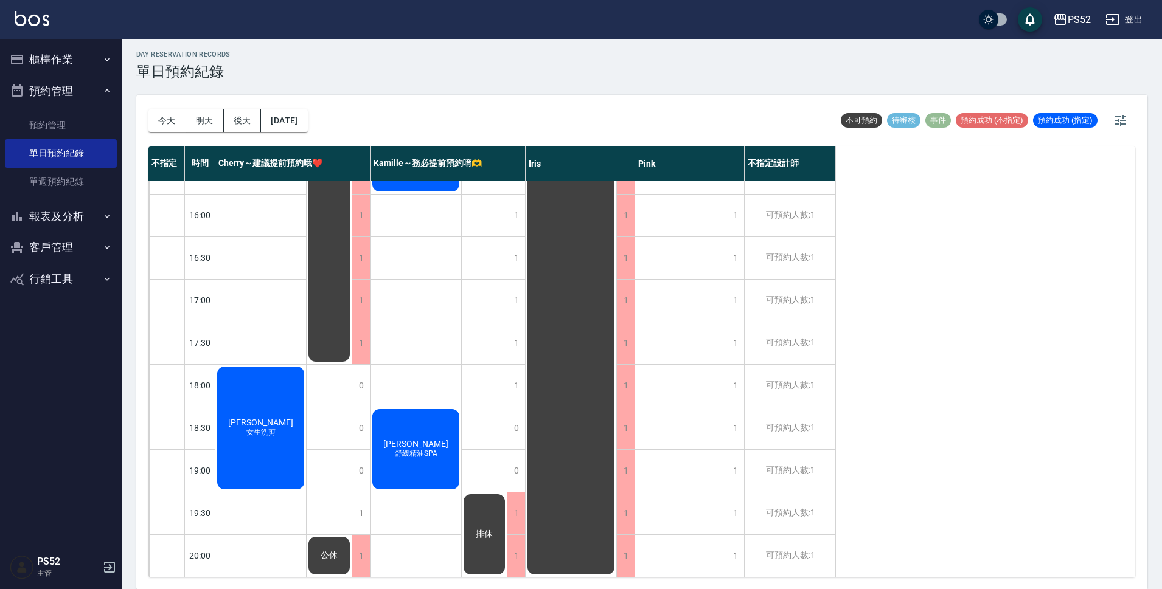
scroll to position [4, 0]
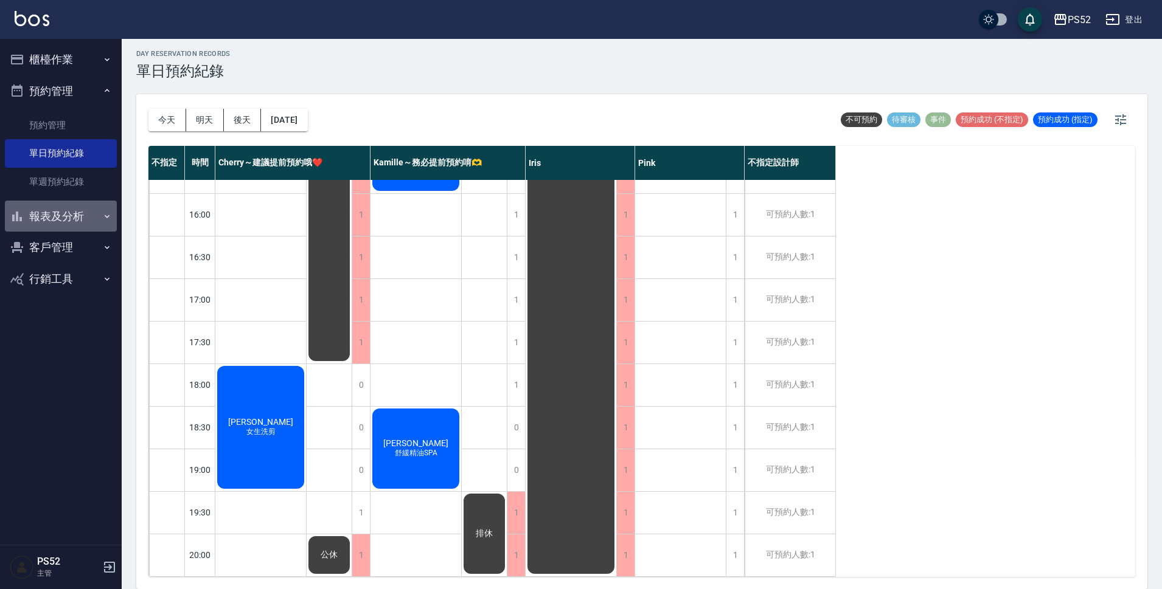
click at [74, 228] on button "報表及分析" at bounding box center [61, 217] width 112 height 32
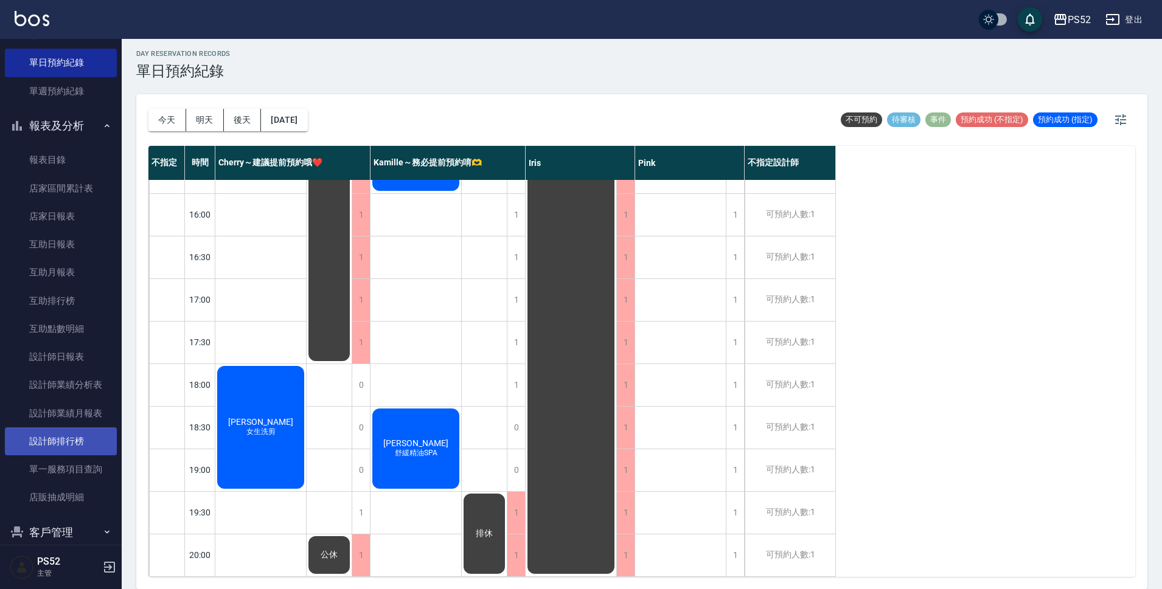
scroll to position [102, 0]
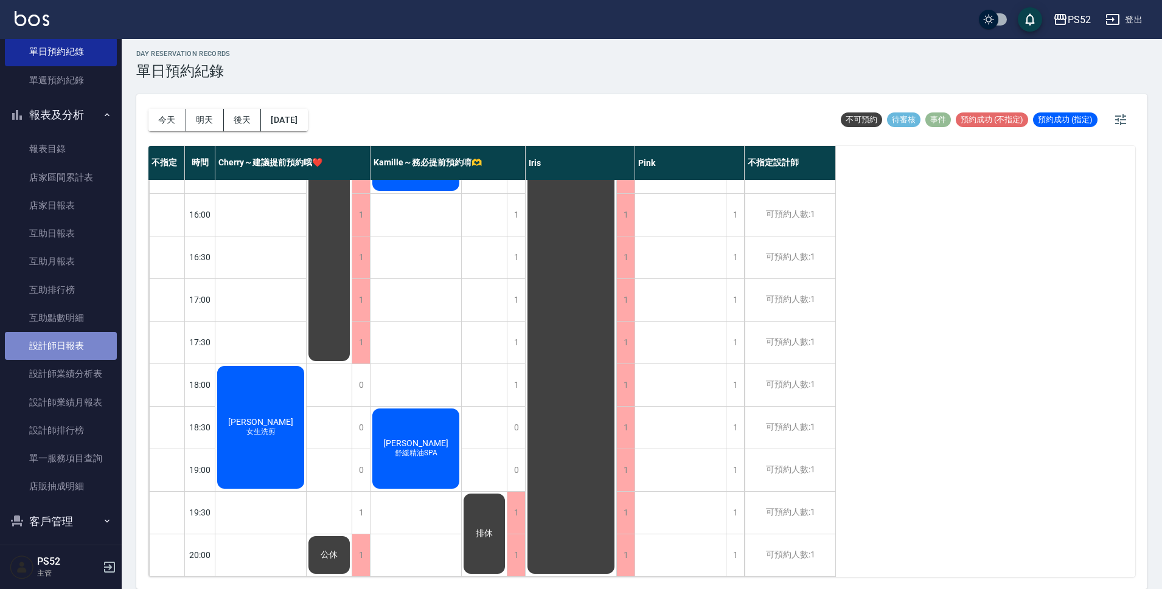
click at [98, 337] on link "設計師日報表" at bounding box center [61, 346] width 112 height 28
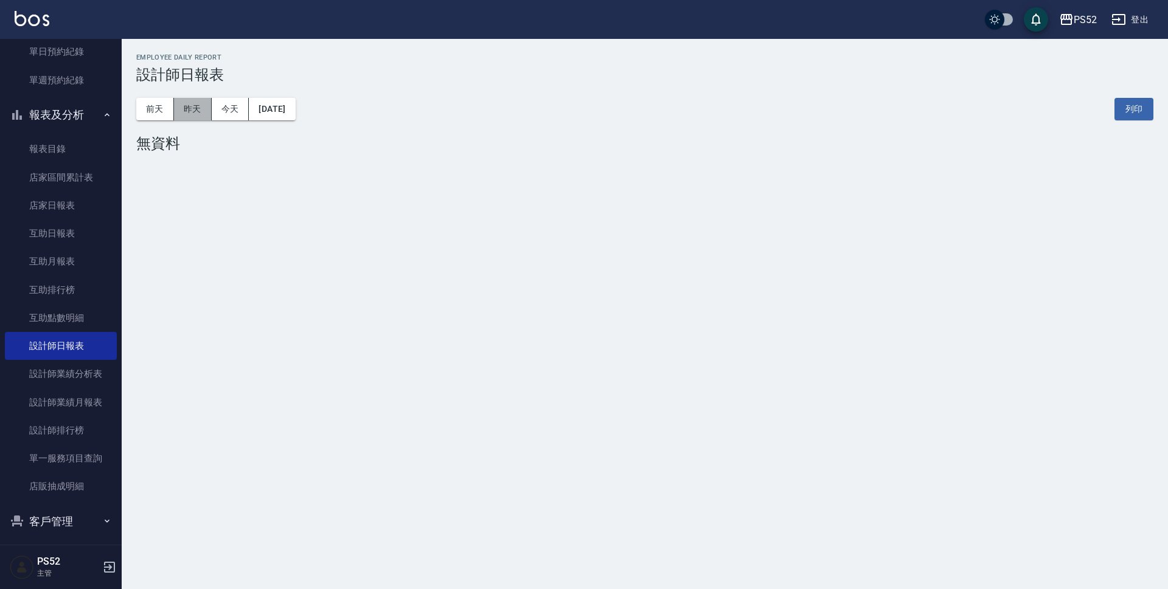
click at [197, 113] on button "昨天" at bounding box center [193, 109] width 38 height 23
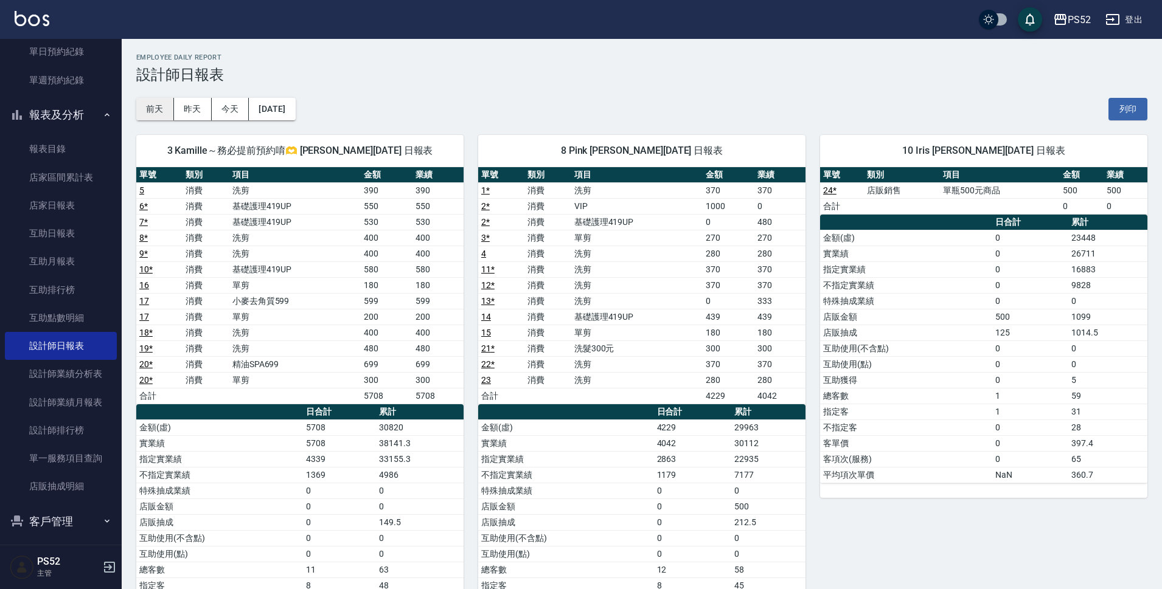
click at [150, 109] on button "前天" at bounding box center [155, 109] width 38 height 23
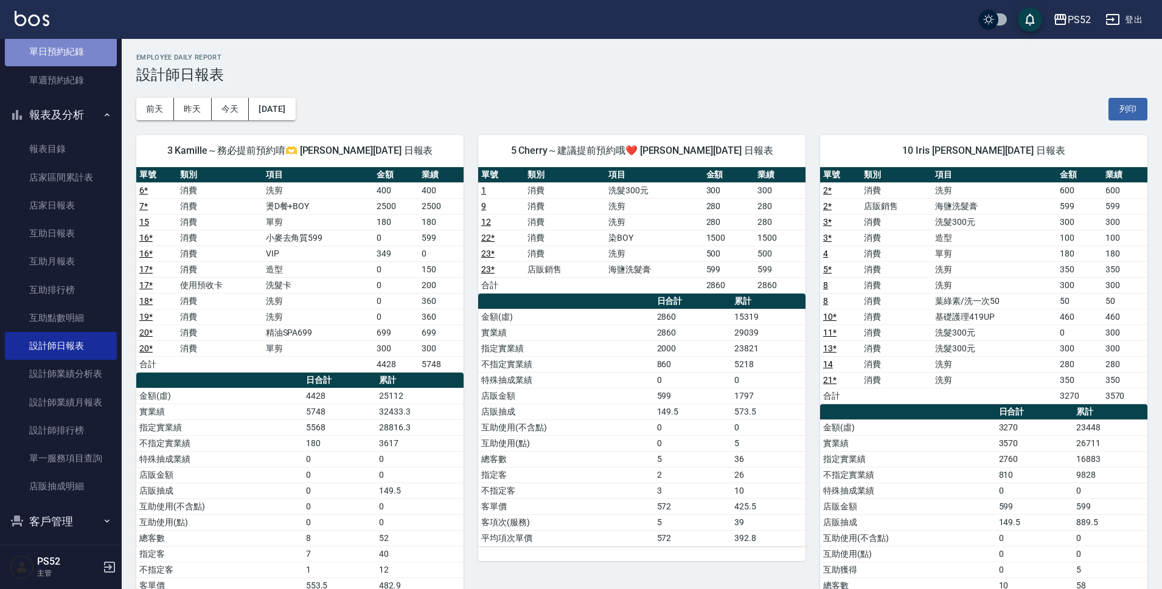
click at [62, 52] on link "單日預約紀錄" at bounding box center [61, 52] width 112 height 28
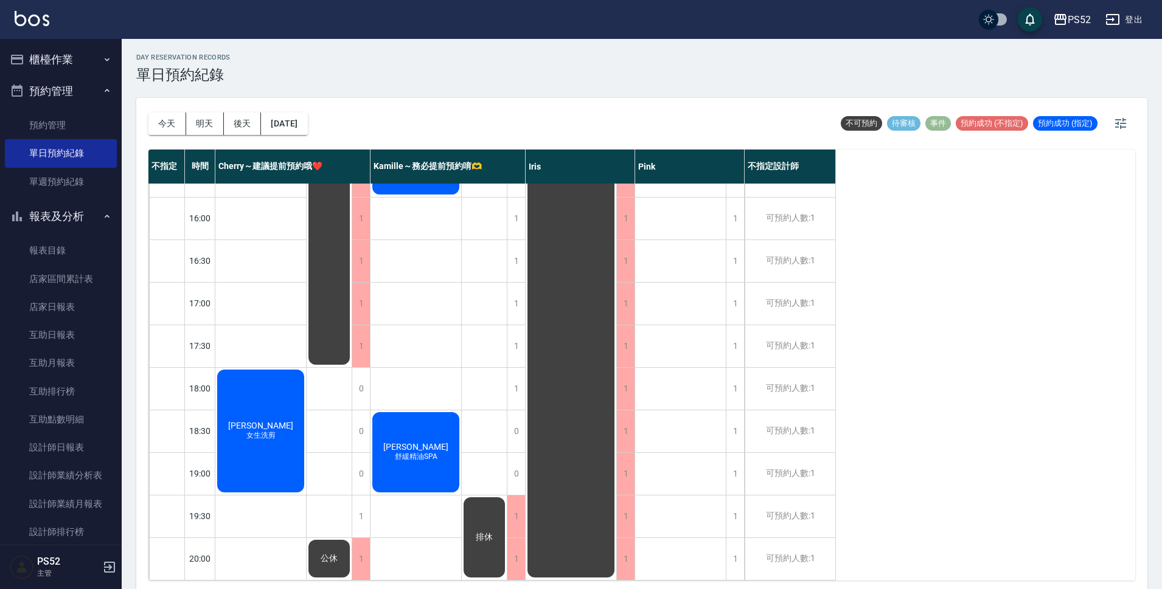
click at [59, 73] on button "櫃檯作業" at bounding box center [61, 60] width 112 height 32
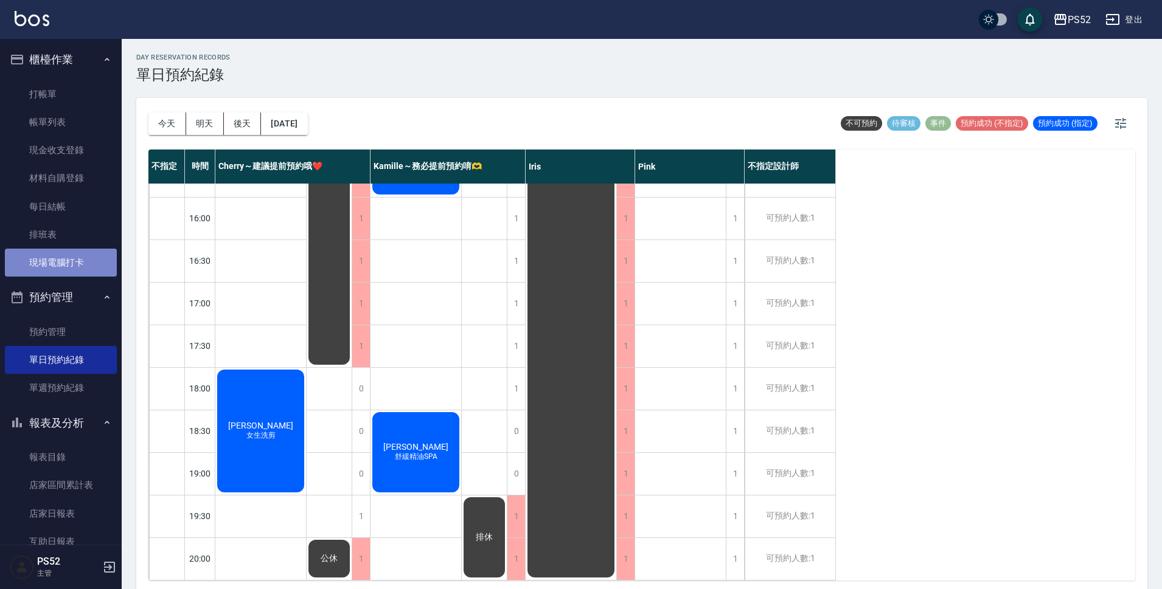
click at [82, 270] on link "現場電腦打卡" at bounding box center [61, 263] width 112 height 28
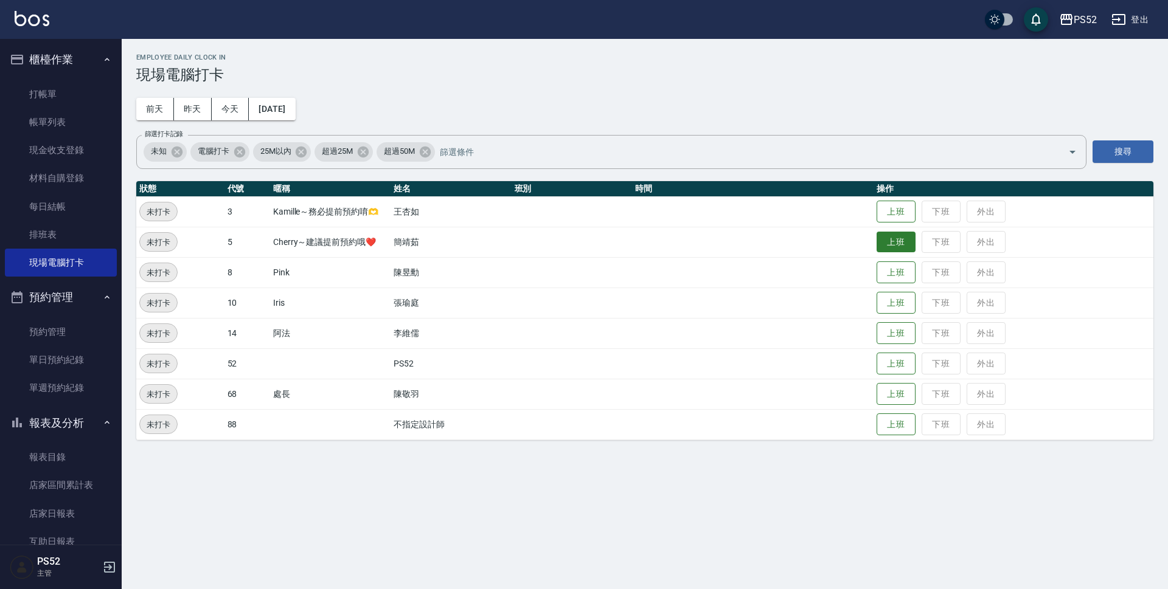
click at [900, 244] on button "上班" at bounding box center [896, 242] width 39 height 21
click at [892, 207] on button "上班" at bounding box center [896, 211] width 39 height 21
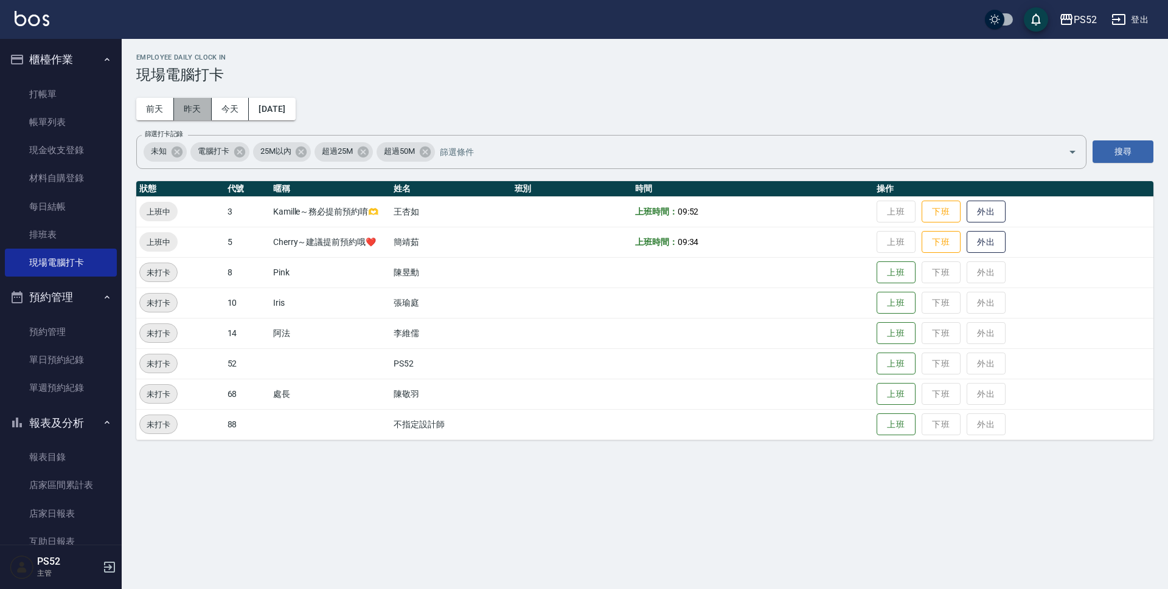
click at [196, 114] on button "昨天" at bounding box center [193, 109] width 38 height 23
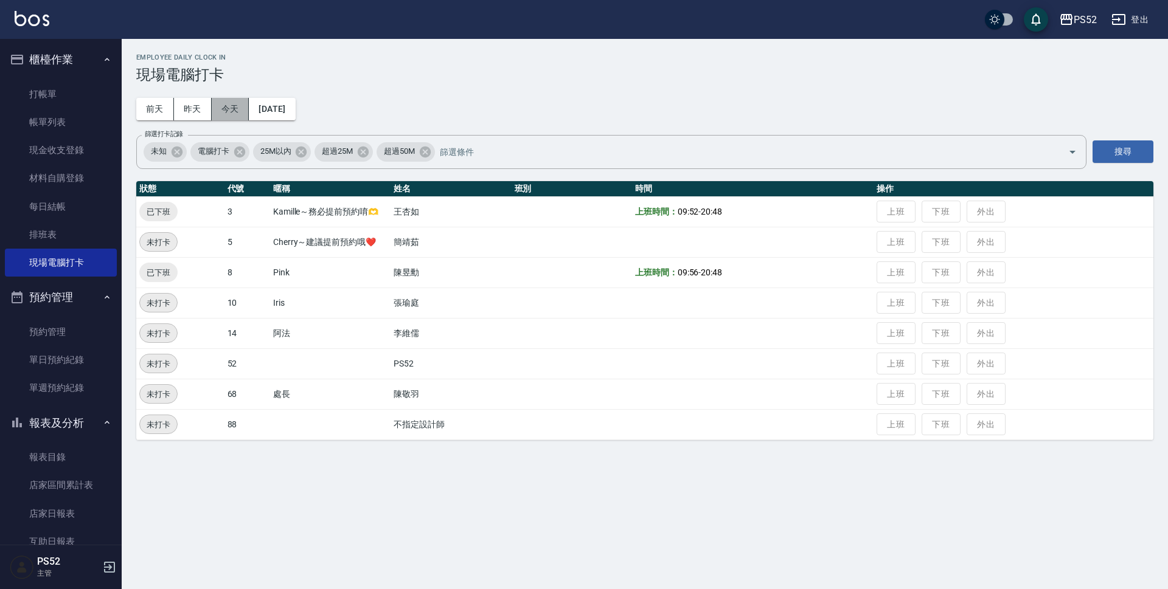
click at [220, 106] on button "今天" at bounding box center [231, 109] width 38 height 23
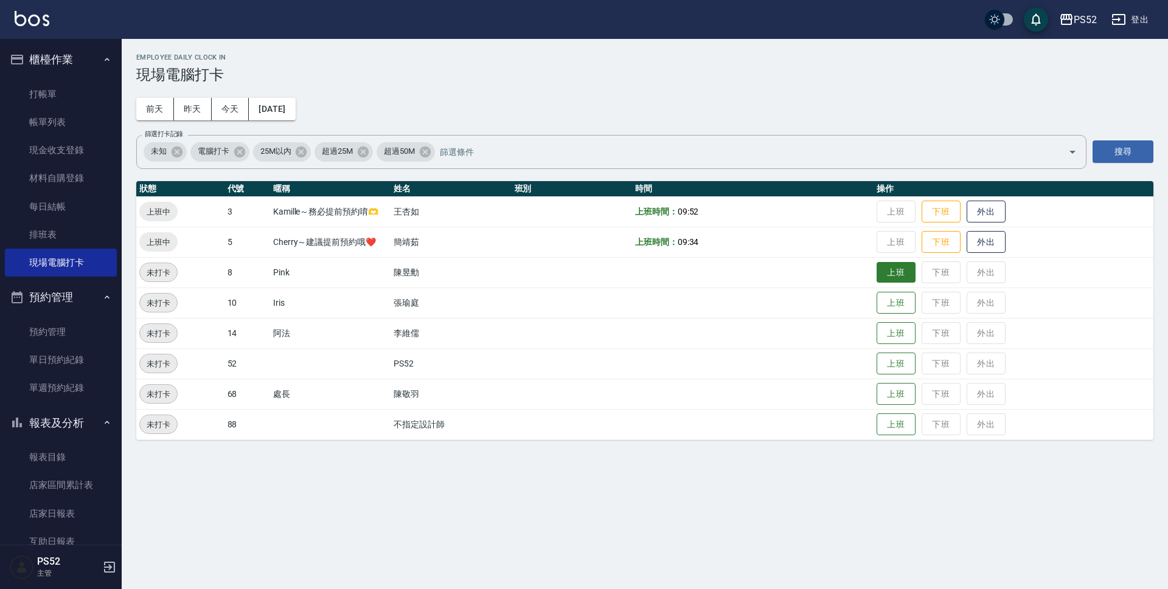
click at [910, 266] on button "上班" at bounding box center [896, 272] width 39 height 21
